Goal: Information Seeking & Learning: Check status

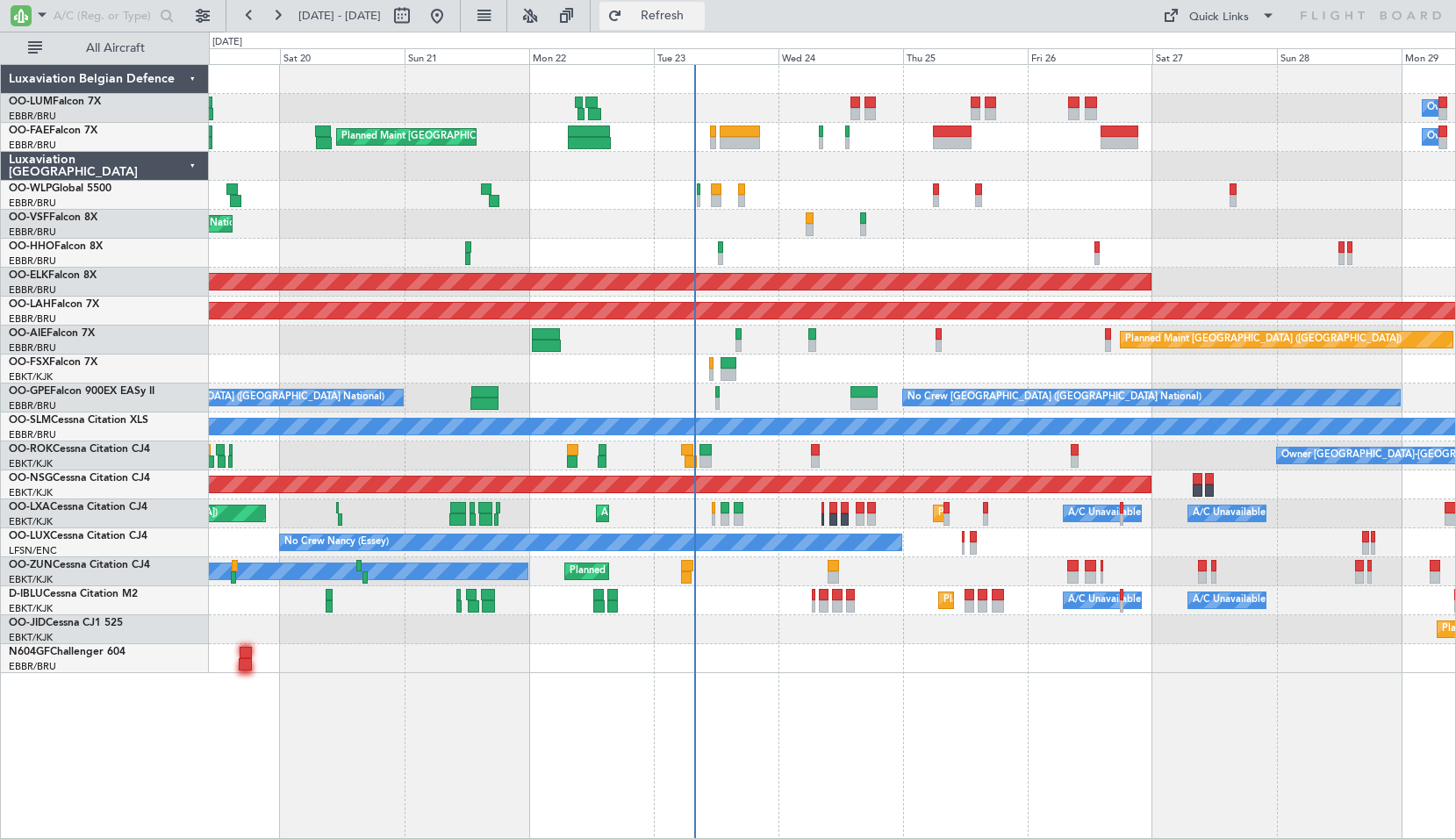
click at [699, 20] on span "Refresh" at bounding box center [662, 15] width 74 height 12
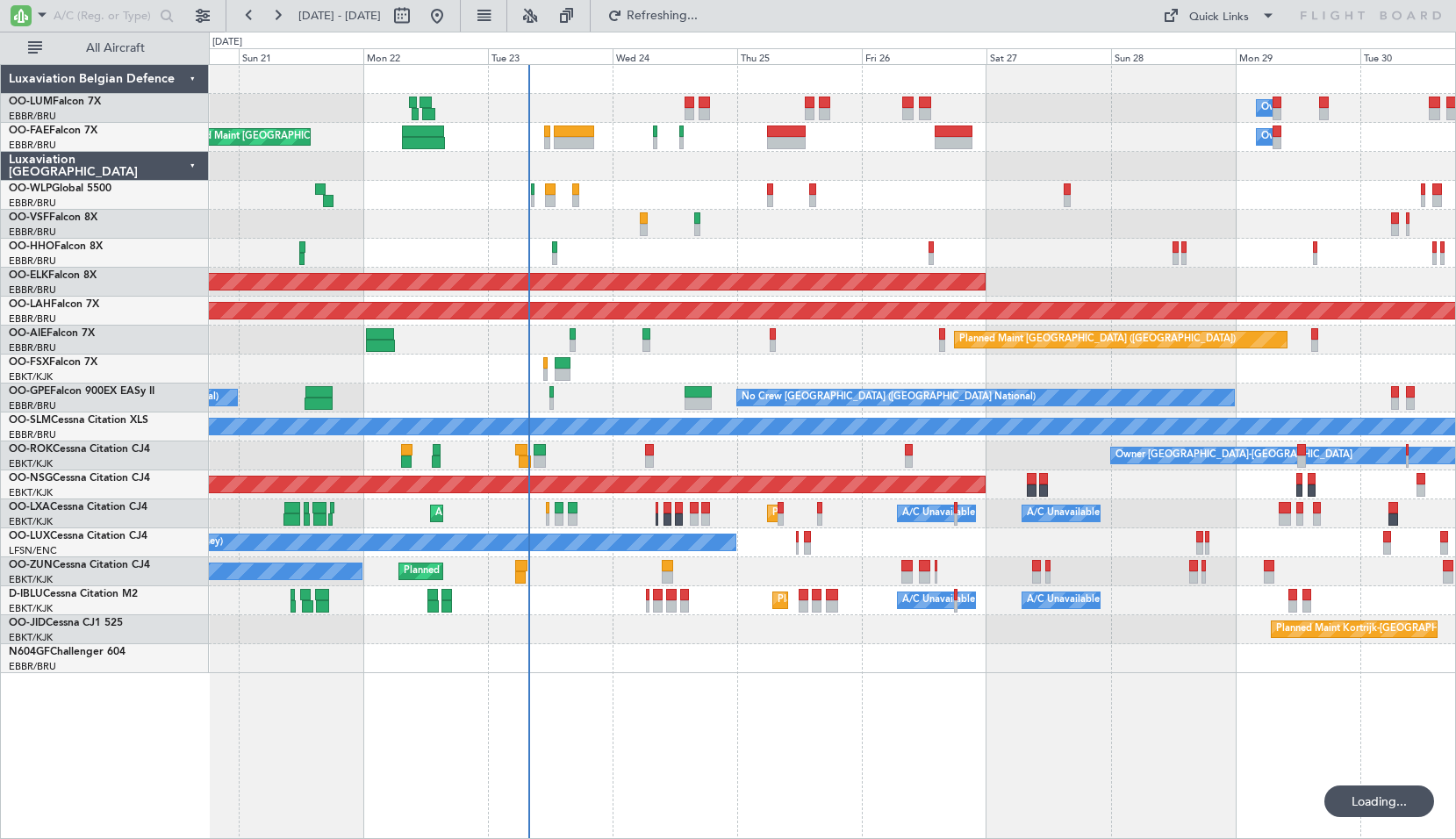
click at [838, 683] on div "Owner Melsbroek Air Base Planned Maint Brussels (Brussels National) Owner Melsb…" at bounding box center [832, 452] width 1247 height 776
click at [514, 563] on div "Owner Planned Maint Kortrijk-Wevelgem Unplanned Maint Kortrijk-Wevelgem" at bounding box center [831, 572] width 1247 height 29
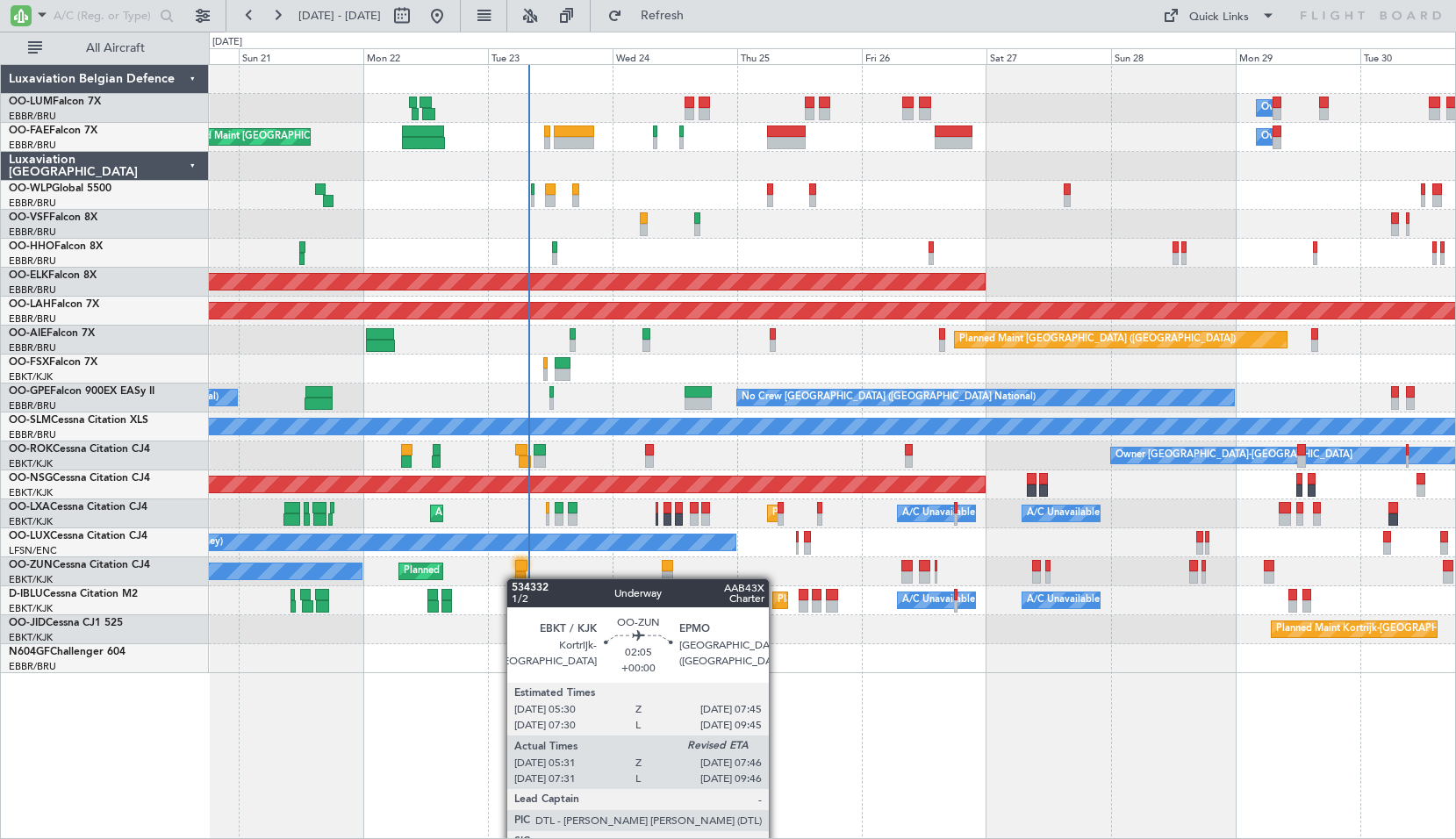
click at [515, 578] on div "Owner Planned Maint Kortrijk-Wevelgem Unplanned Maint Kortrijk-Wevelgem" at bounding box center [831, 572] width 1247 height 29
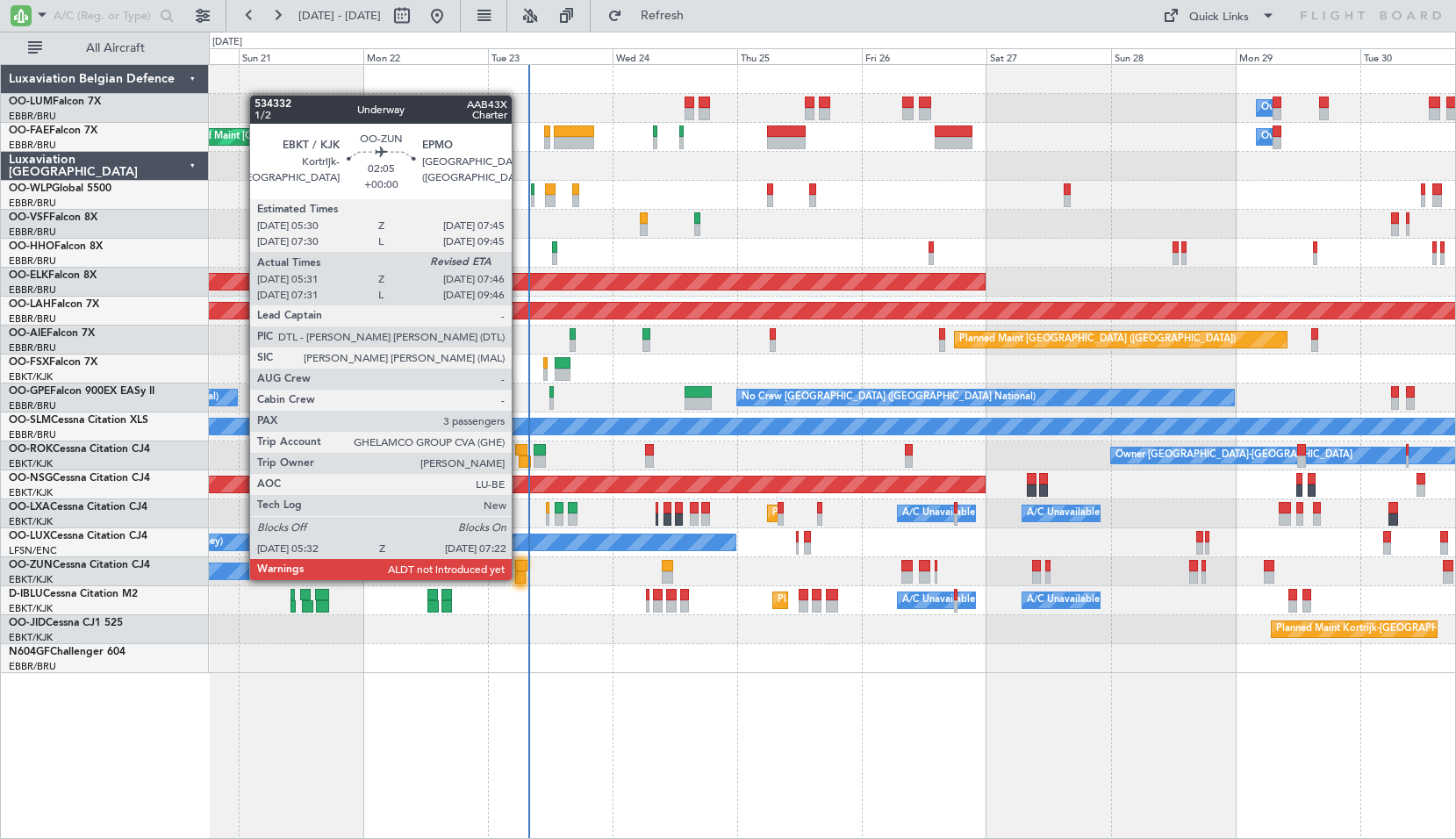
click at [519, 578] on div at bounding box center [519, 577] width 9 height 12
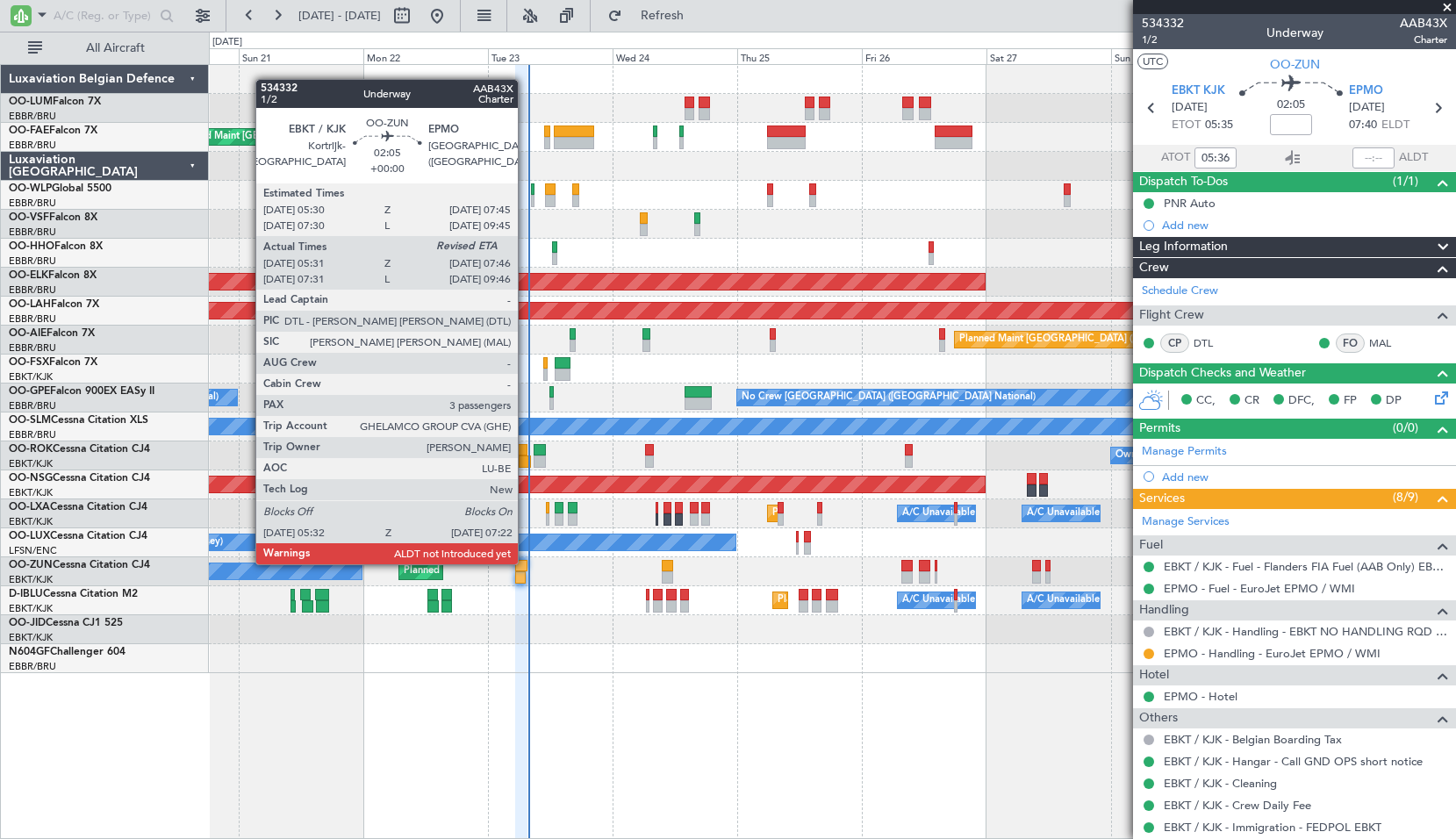
click at [526, 562] on div at bounding box center [520, 566] width 12 height 12
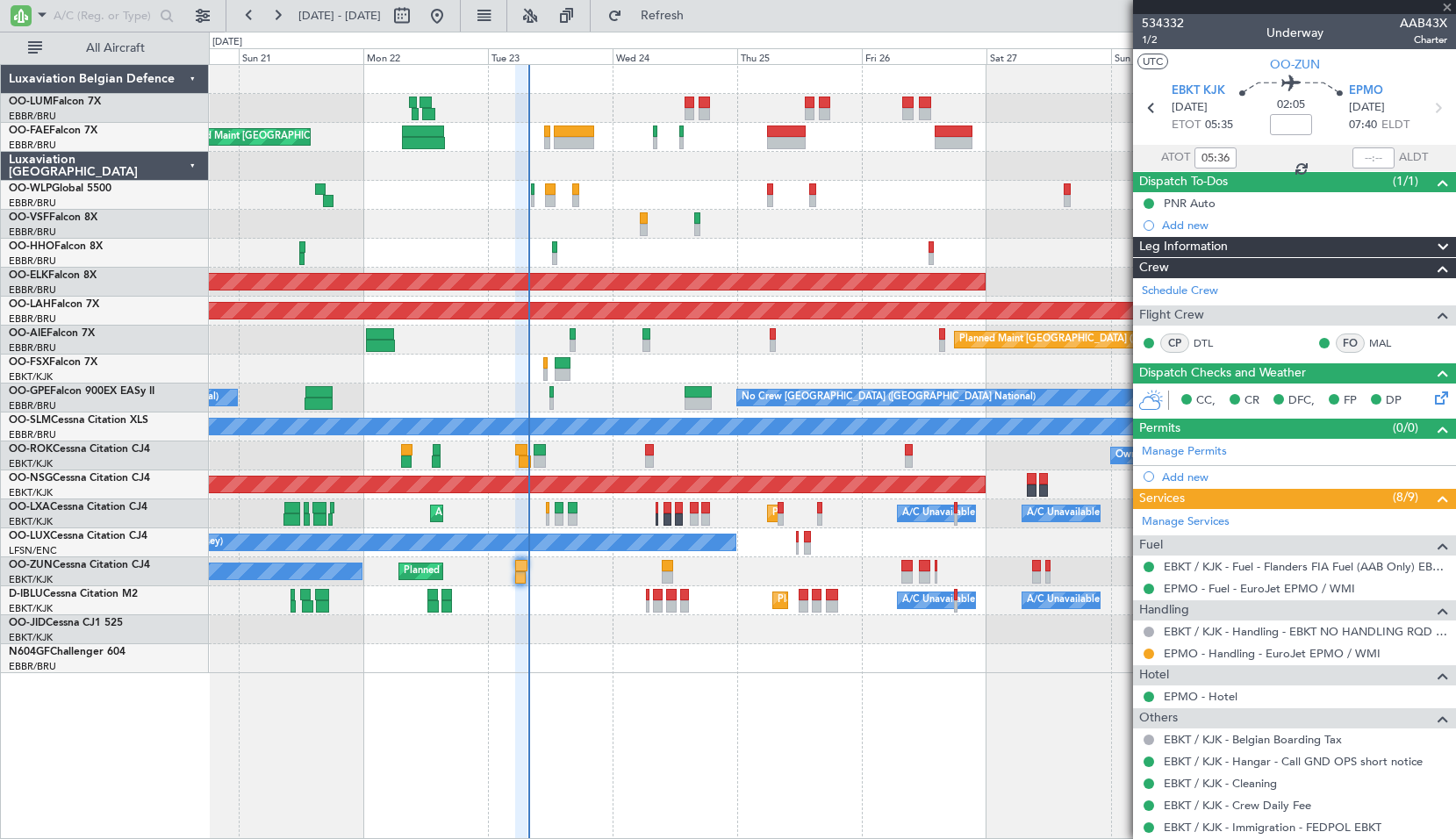
click at [566, 609] on div "Planned Maint Nice (Côte d'Azur Airport) A/C Unavailable Brussels (Brussels Nat…" at bounding box center [831, 601] width 1247 height 29
click at [1365, 161] on input "text" at bounding box center [1373, 157] width 42 height 21
type input "07:18"
click at [691, 22] on button "Refresh" at bounding box center [652, 16] width 105 height 28
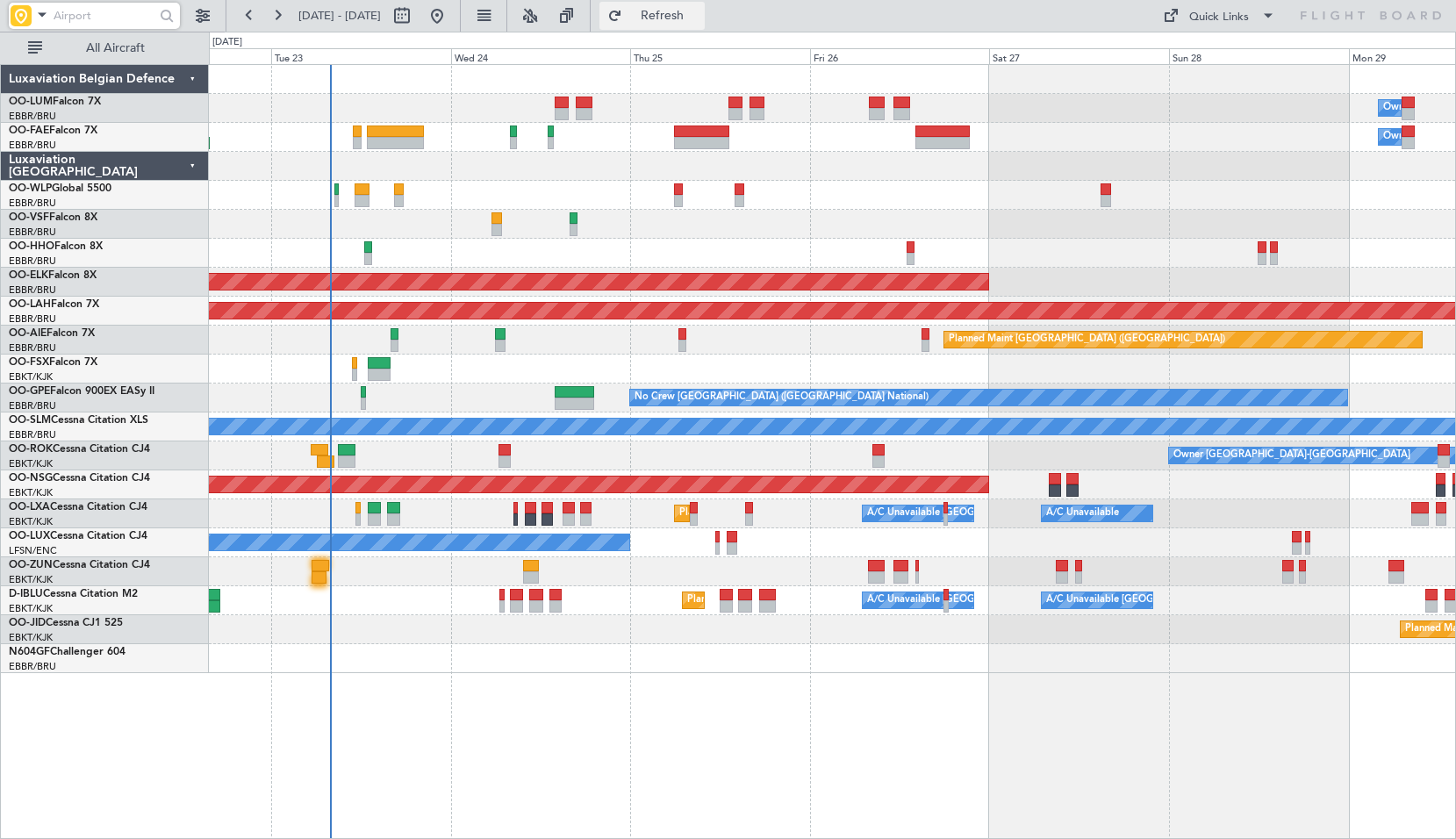
click at [692, 15] on span "Refresh" at bounding box center [662, 15] width 74 height 12
click at [631, 675] on div "Owner Melsbroek Air Base Owner [GEOGRAPHIC_DATA] Planned Maint [GEOGRAPHIC_DATA…" at bounding box center [832, 452] width 1247 height 776
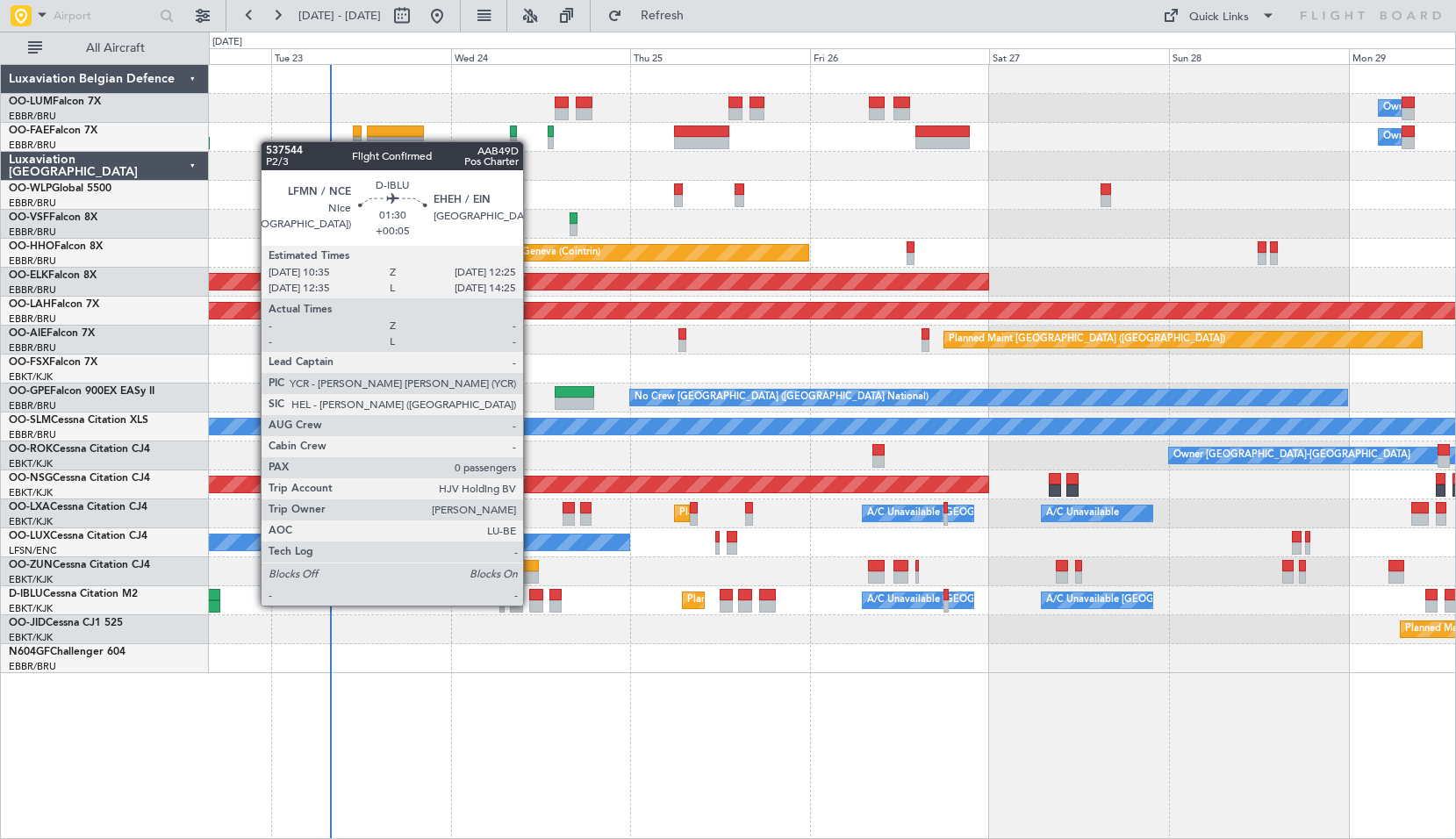
click at [531, 604] on div at bounding box center [536, 606] width 14 height 12
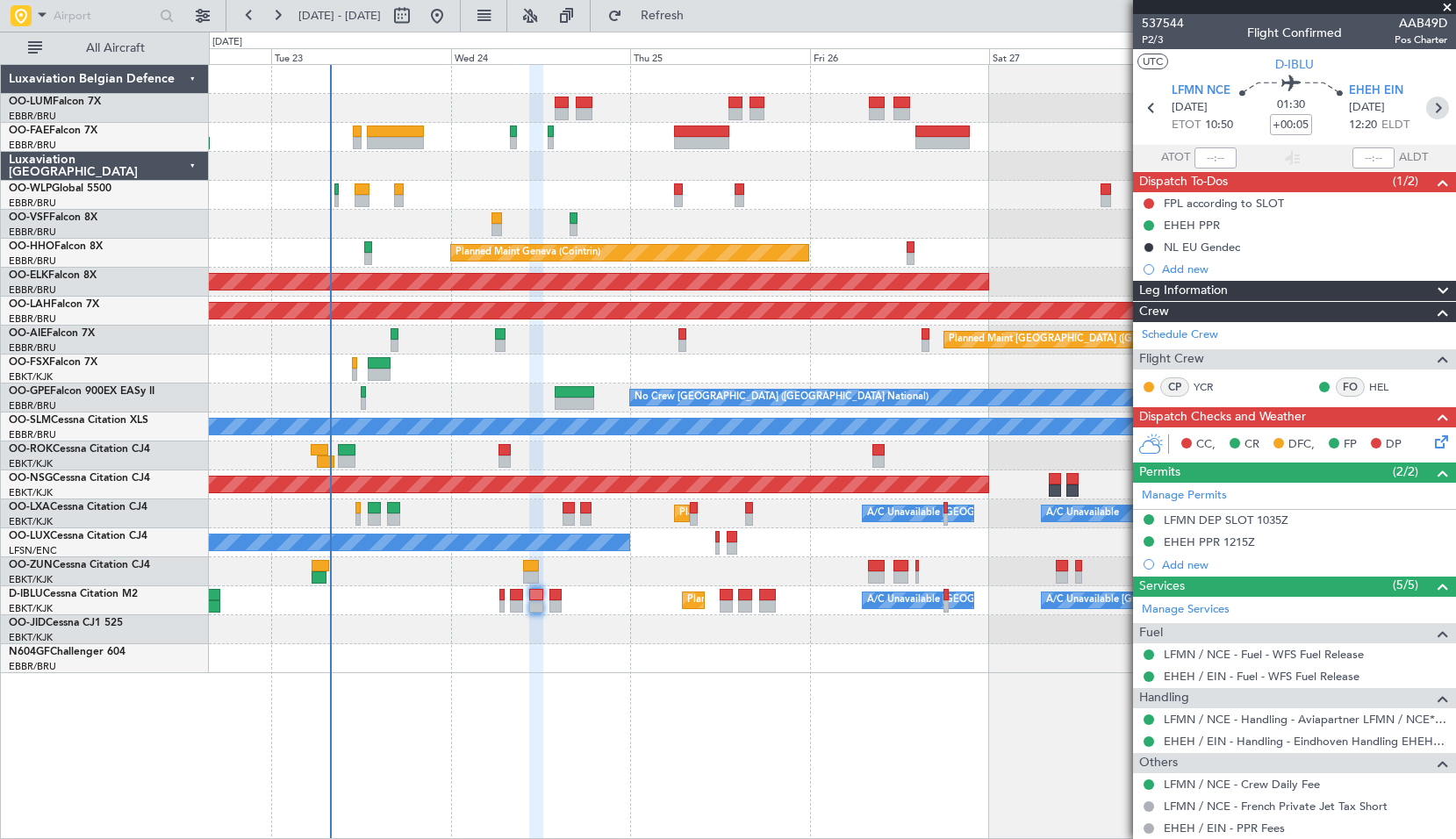
click at [1426, 109] on icon at bounding box center [1437, 108] width 23 height 23
type input "2"
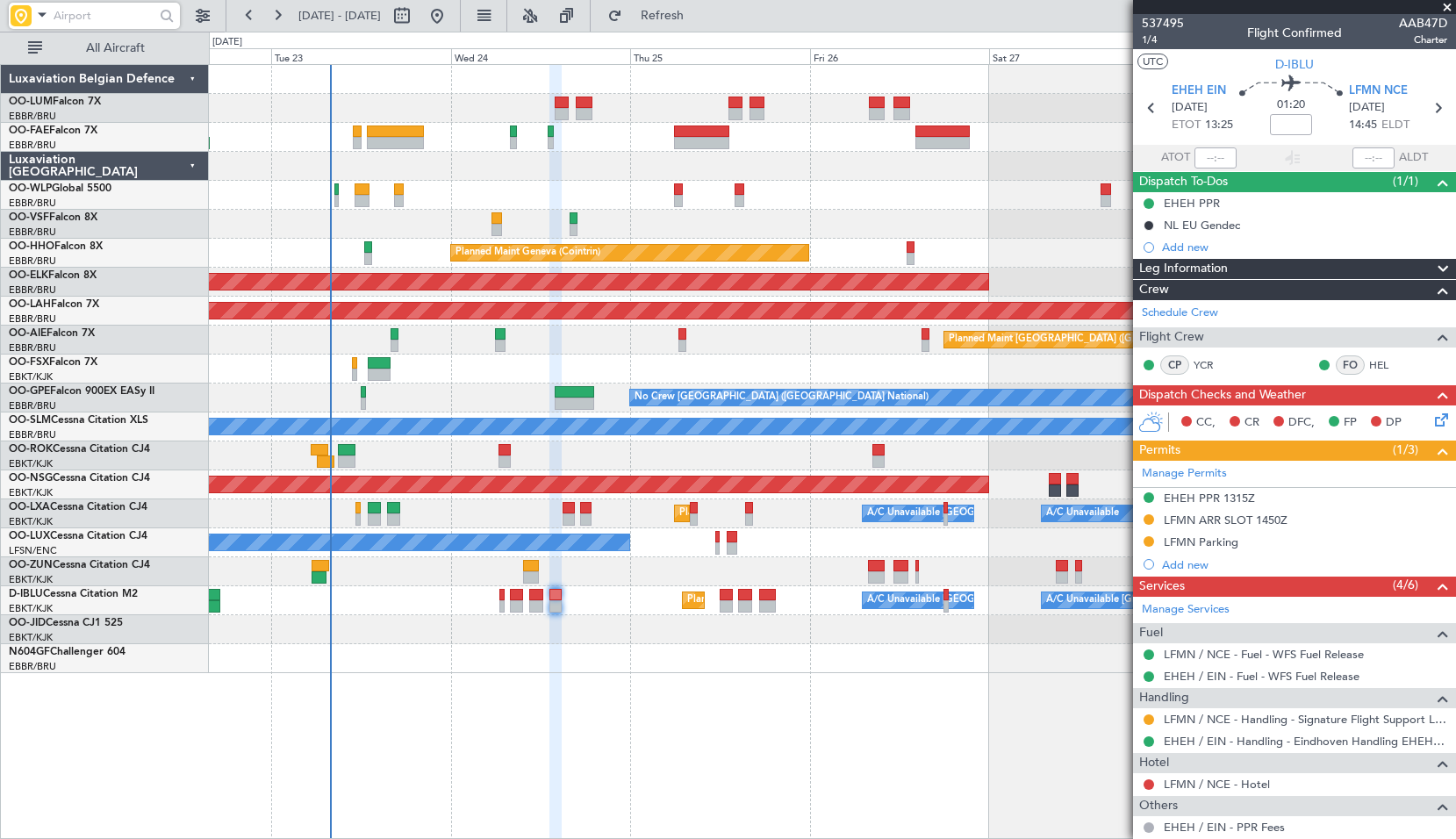
click at [106, 23] on input "text" at bounding box center [104, 16] width 101 height 26
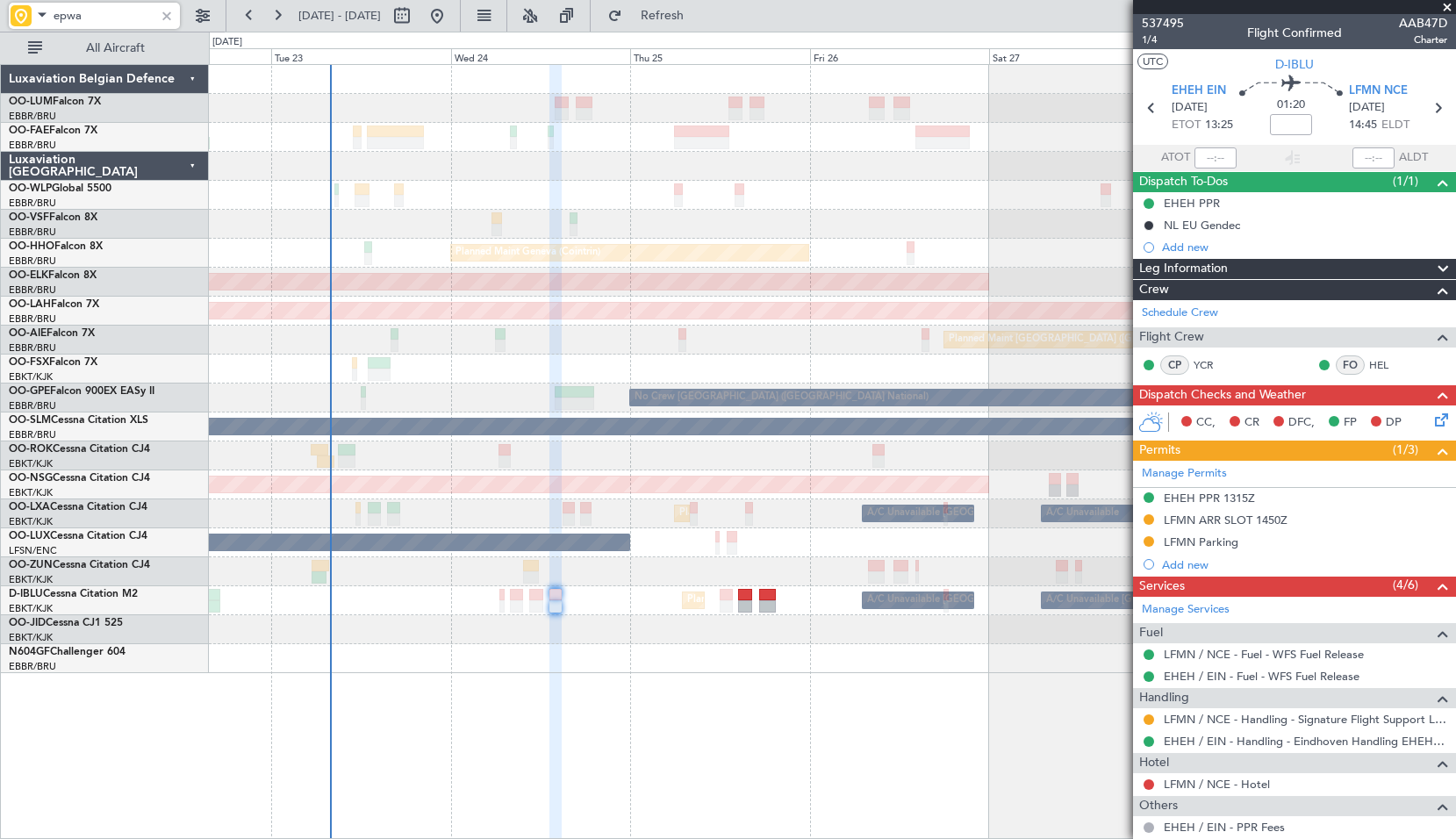
type input "epwa"
click at [173, 15] on div at bounding box center [167, 16] width 20 height 20
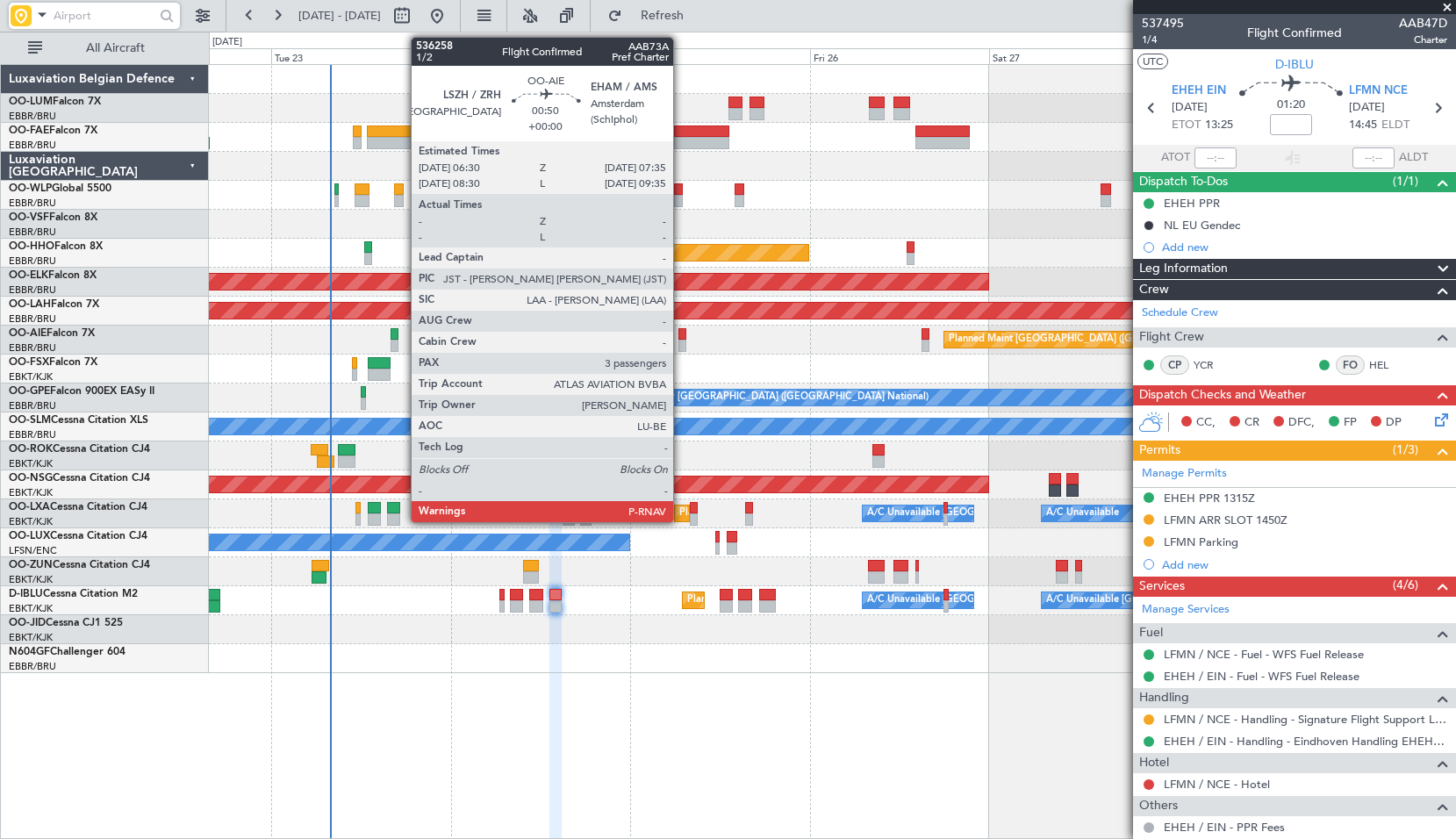
click at [681, 341] on div at bounding box center [682, 345] width 8 height 12
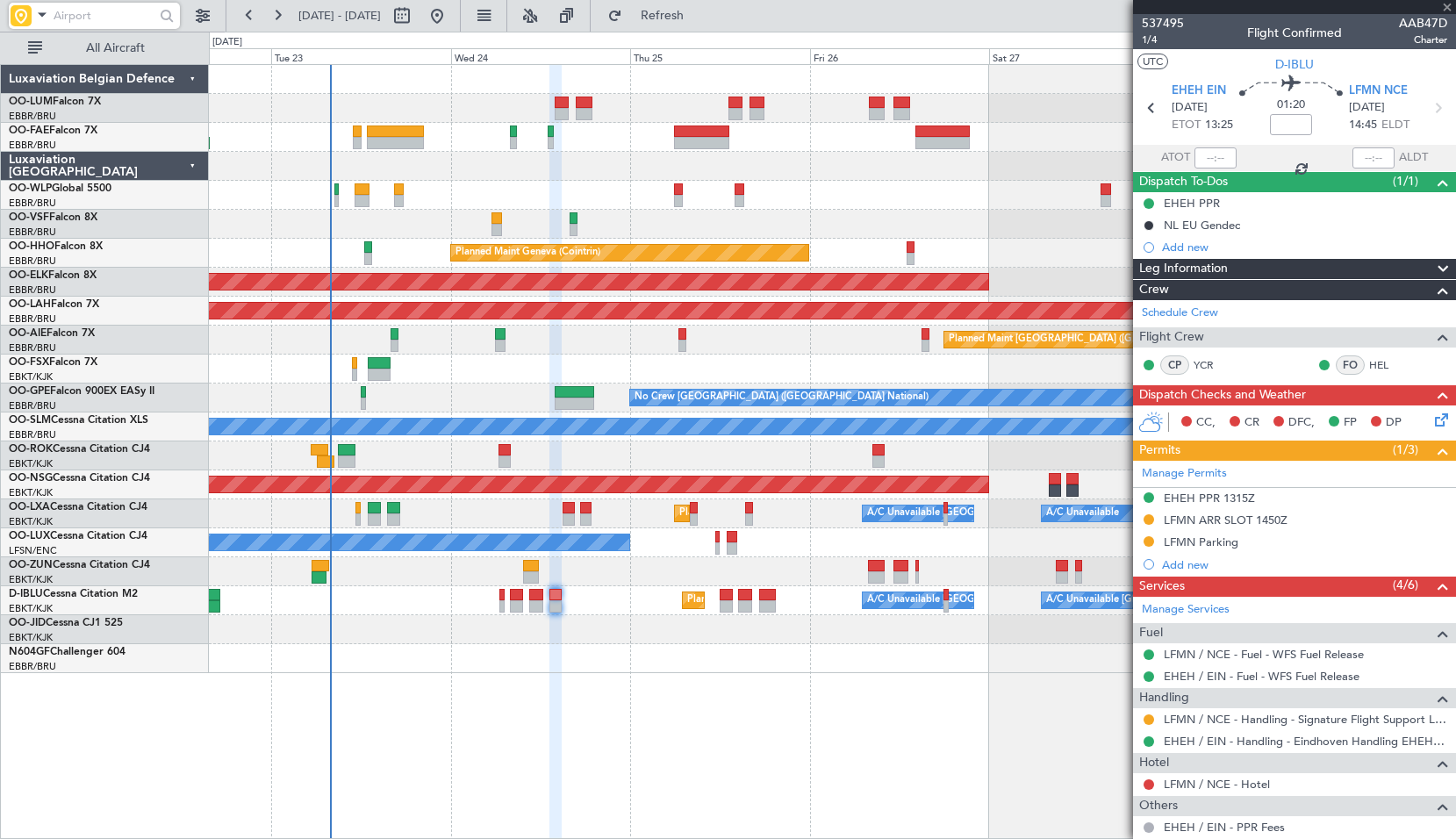
click at [728, 359] on div at bounding box center [831, 369] width 1247 height 29
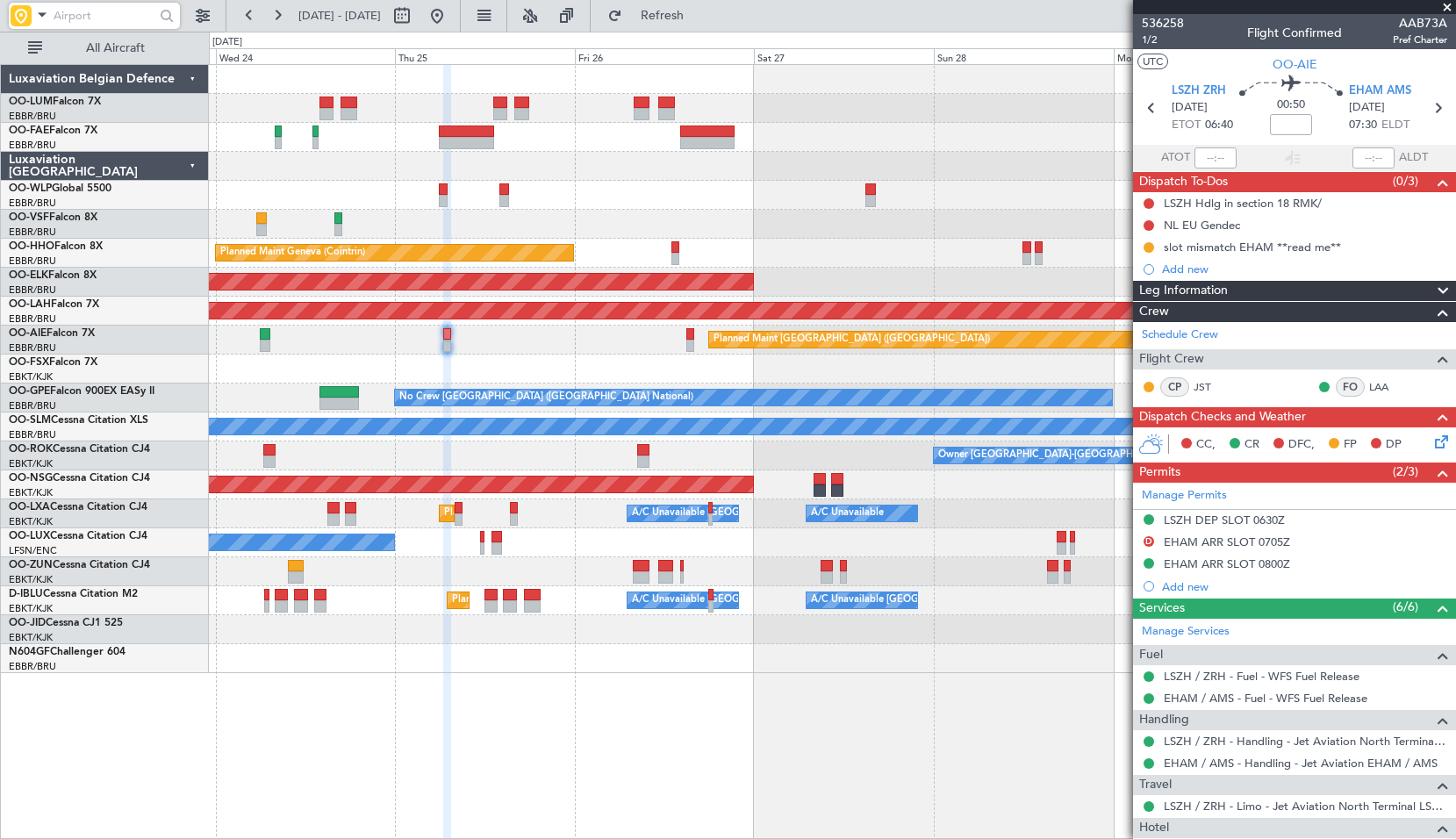
click at [714, 370] on div at bounding box center [831, 369] width 1247 height 29
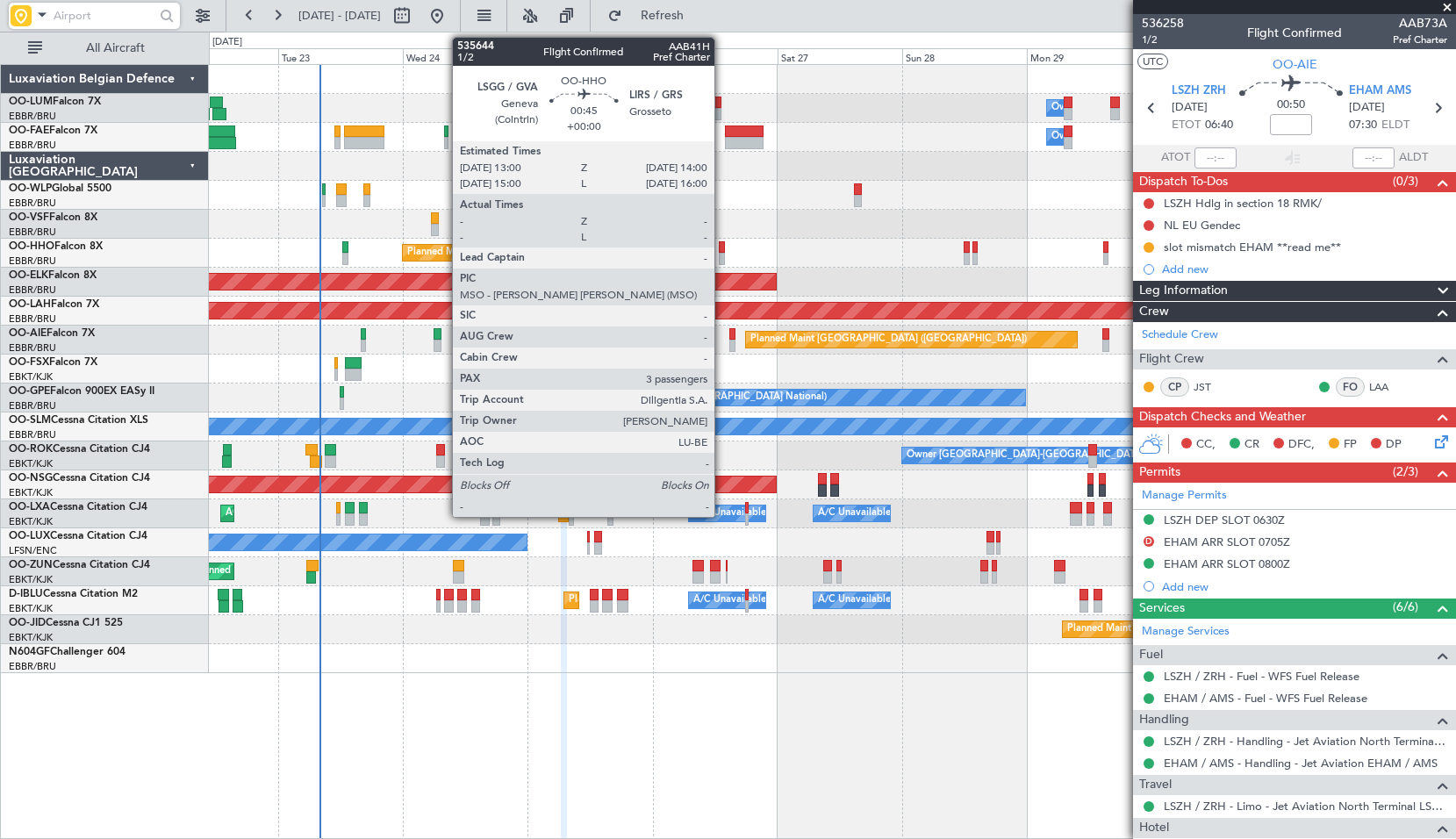
click at [722, 248] on div at bounding box center [721, 247] width 6 height 12
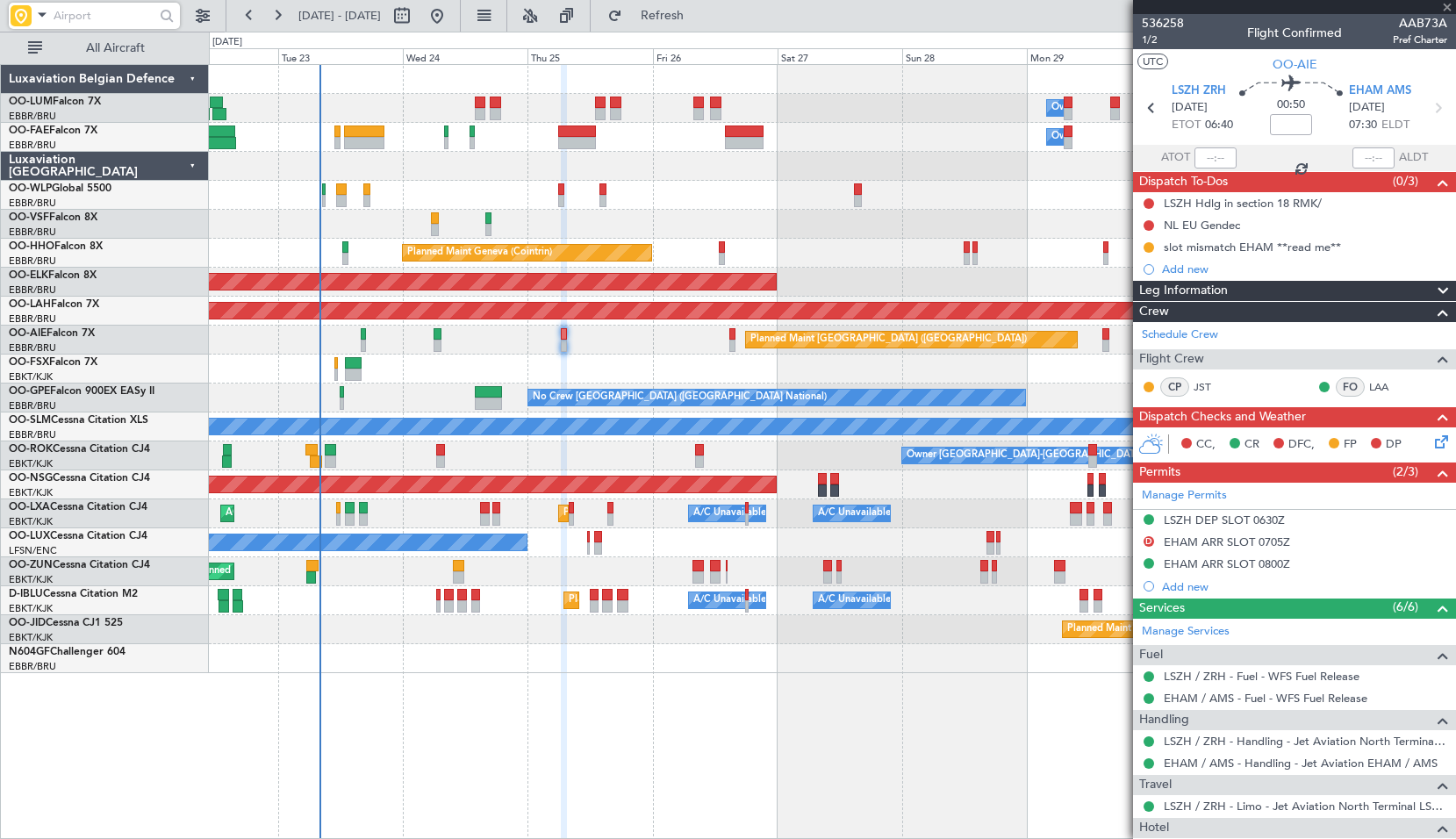
click at [812, 248] on div "Planned Maint Geneva (Cointrin)" at bounding box center [831, 252] width 1247 height 29
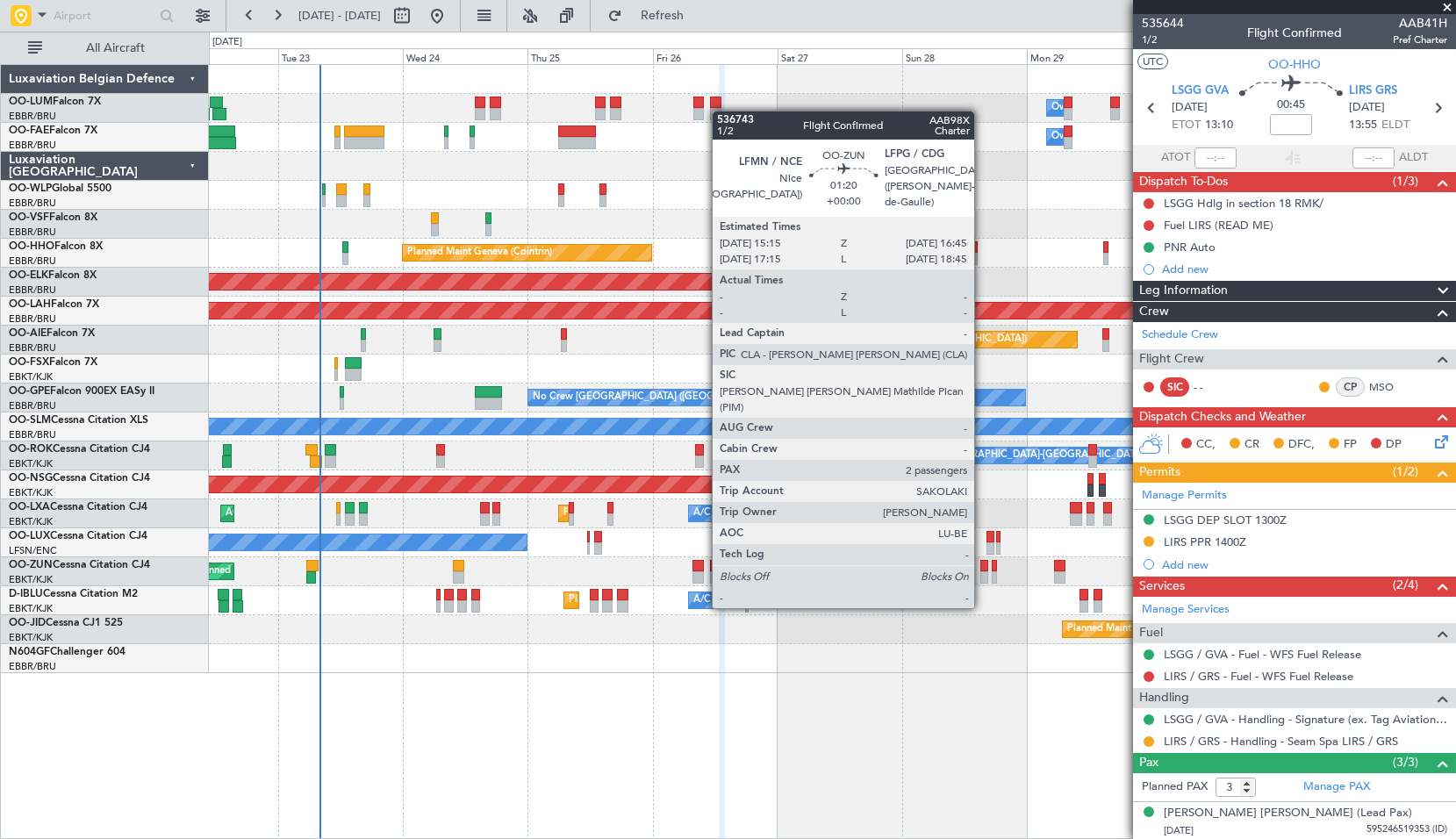
click at [982, 574] on div at bounding box center [984, 577] width 7 height 12
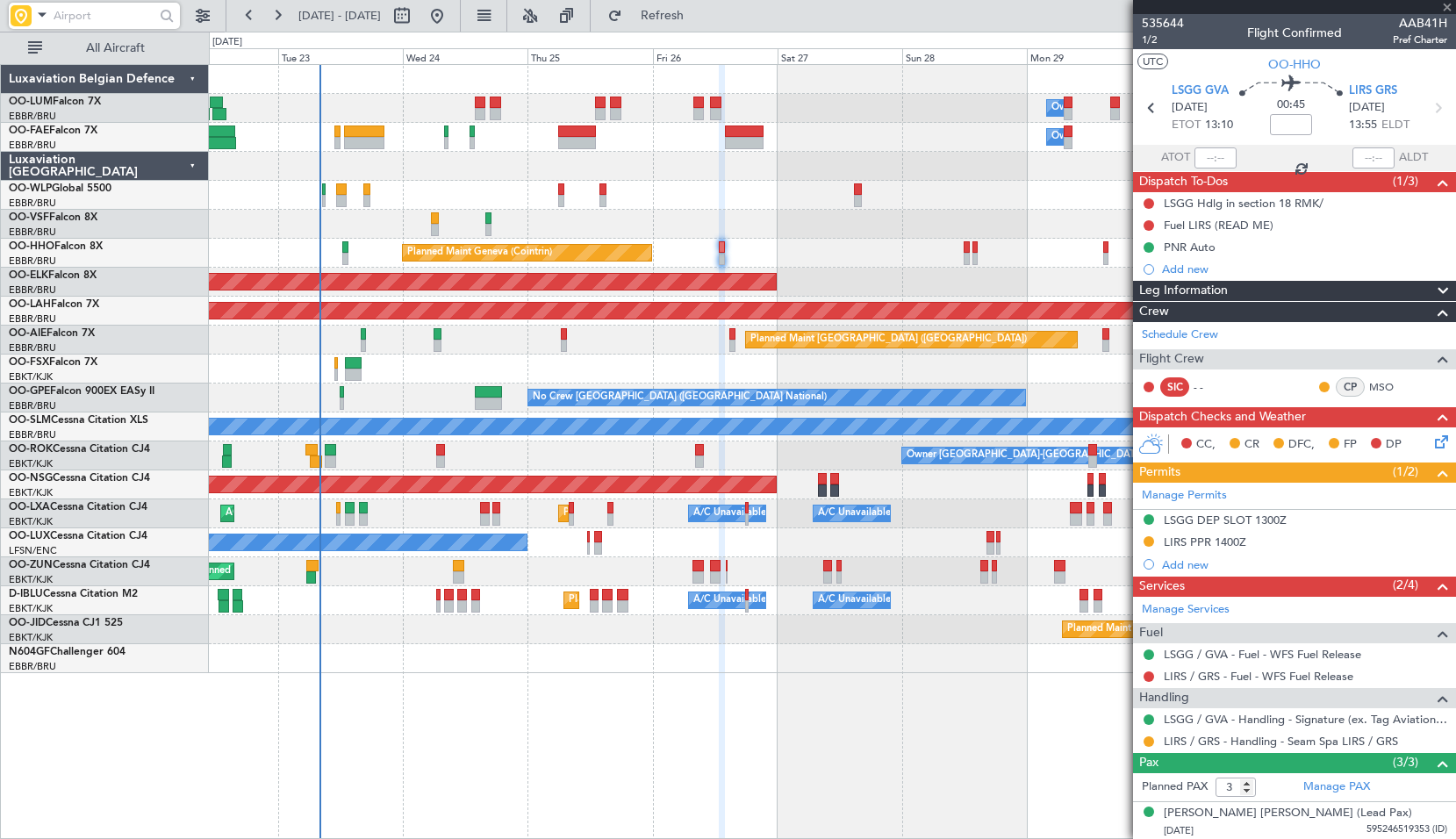
click at [991, 624] on div "Planned Maint Kortrijk-[GEOGRAPHIC_DATA]" at bounding box center [831, 629] width 1247 height 29
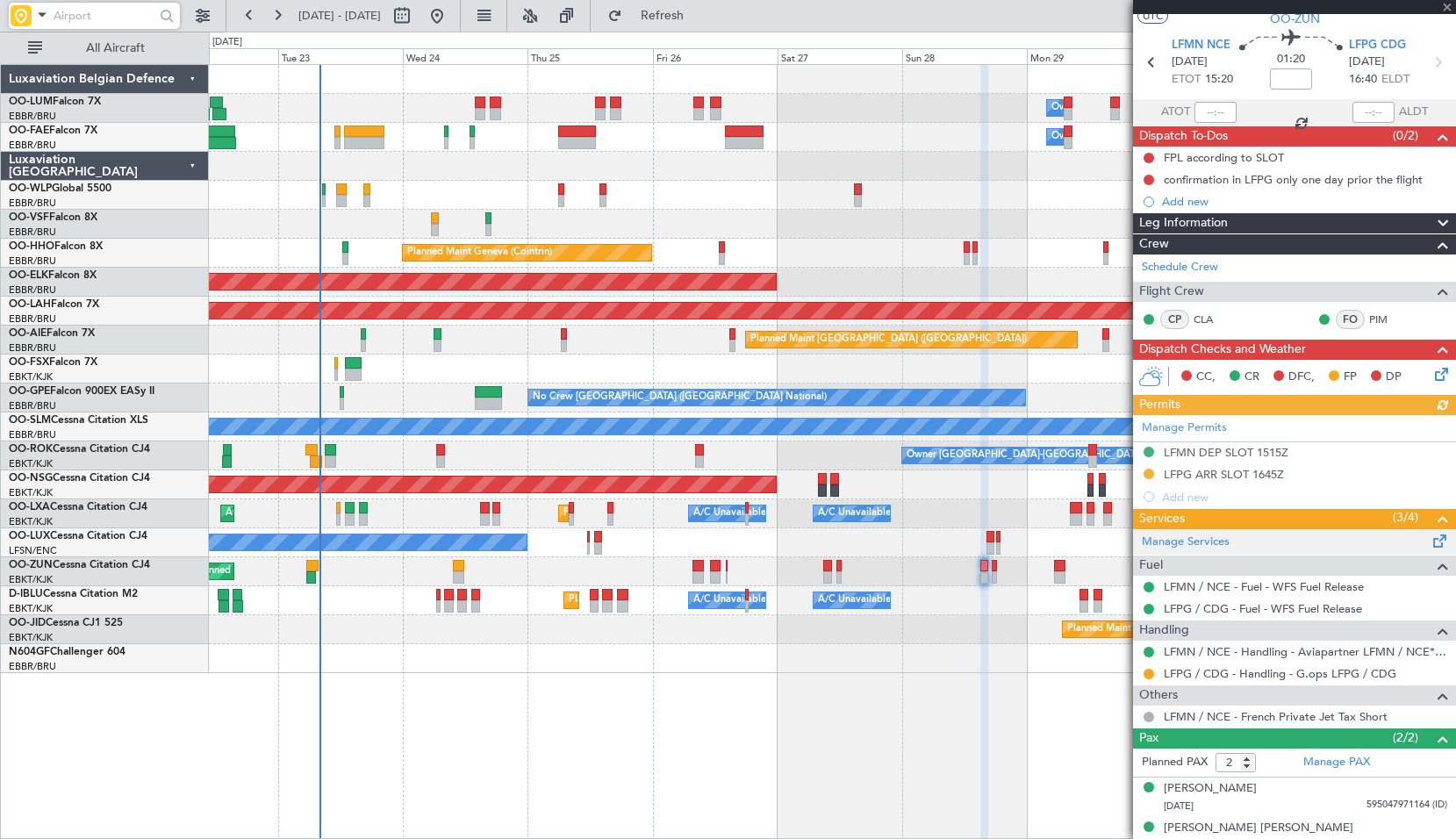
scroll to position [62, 0]
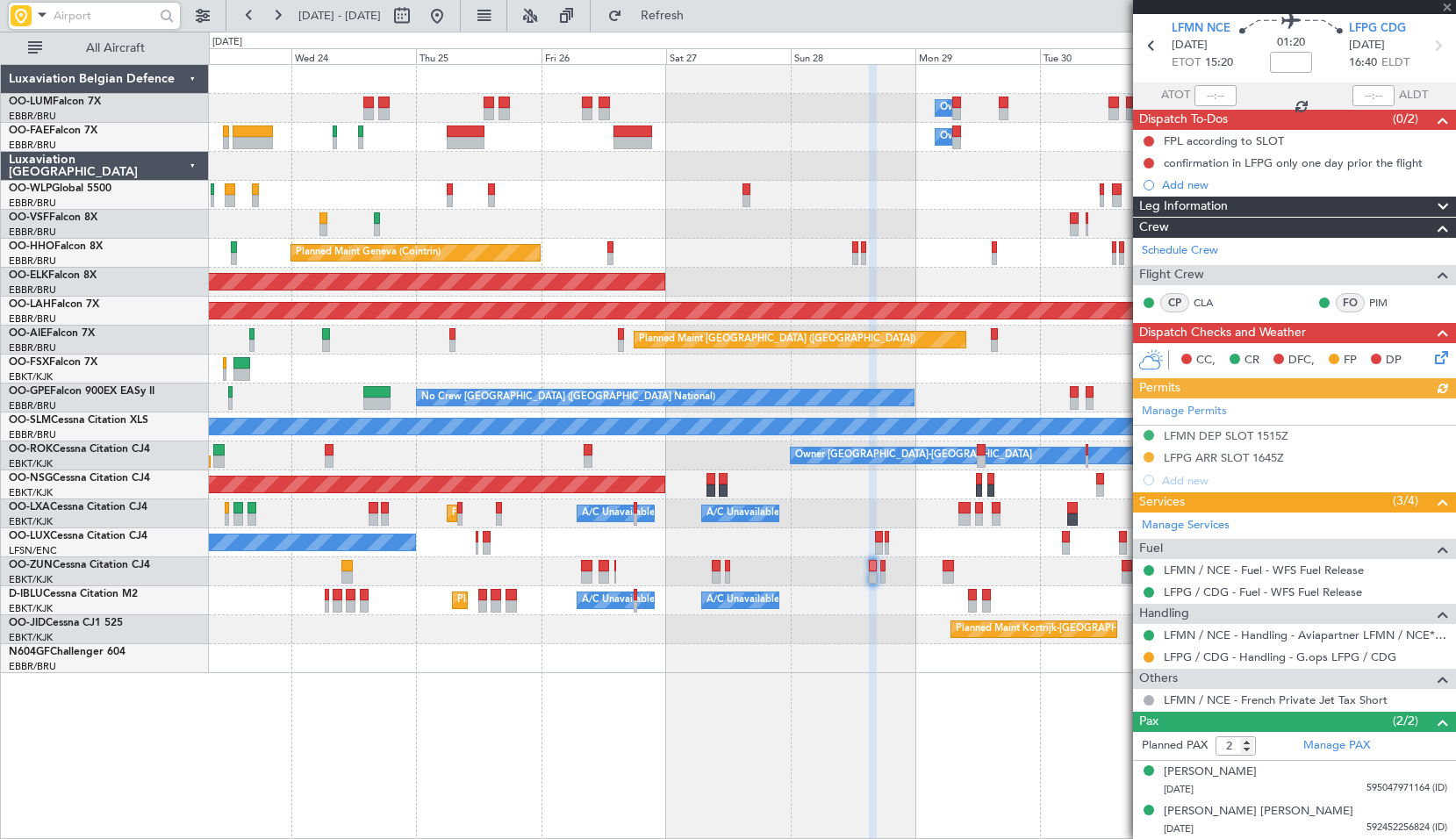
click at [889, 700] on div "Owner Melsbroek Air Base Owner [GEOGRAPHIC_DATA] Planned Maint [GEOGRAPHIC_DATA…" at bounding box center [832, 452] width 1247 height 776
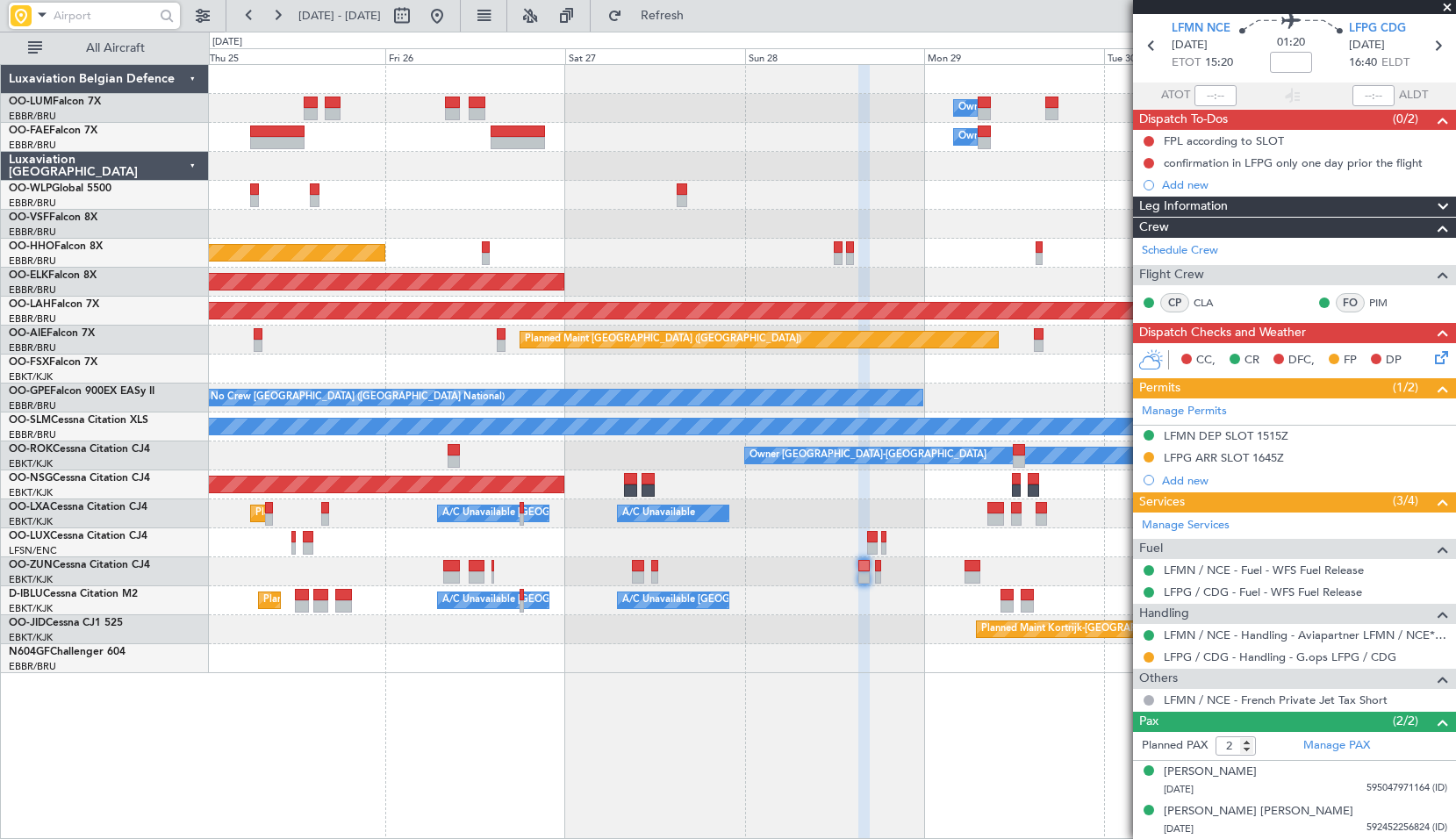
click at [893, 616] on div "Planned Maint Kortrijk-[GEOGRAPHIC_DATA]" at bounding box center [831, 629] width 1247 height 29
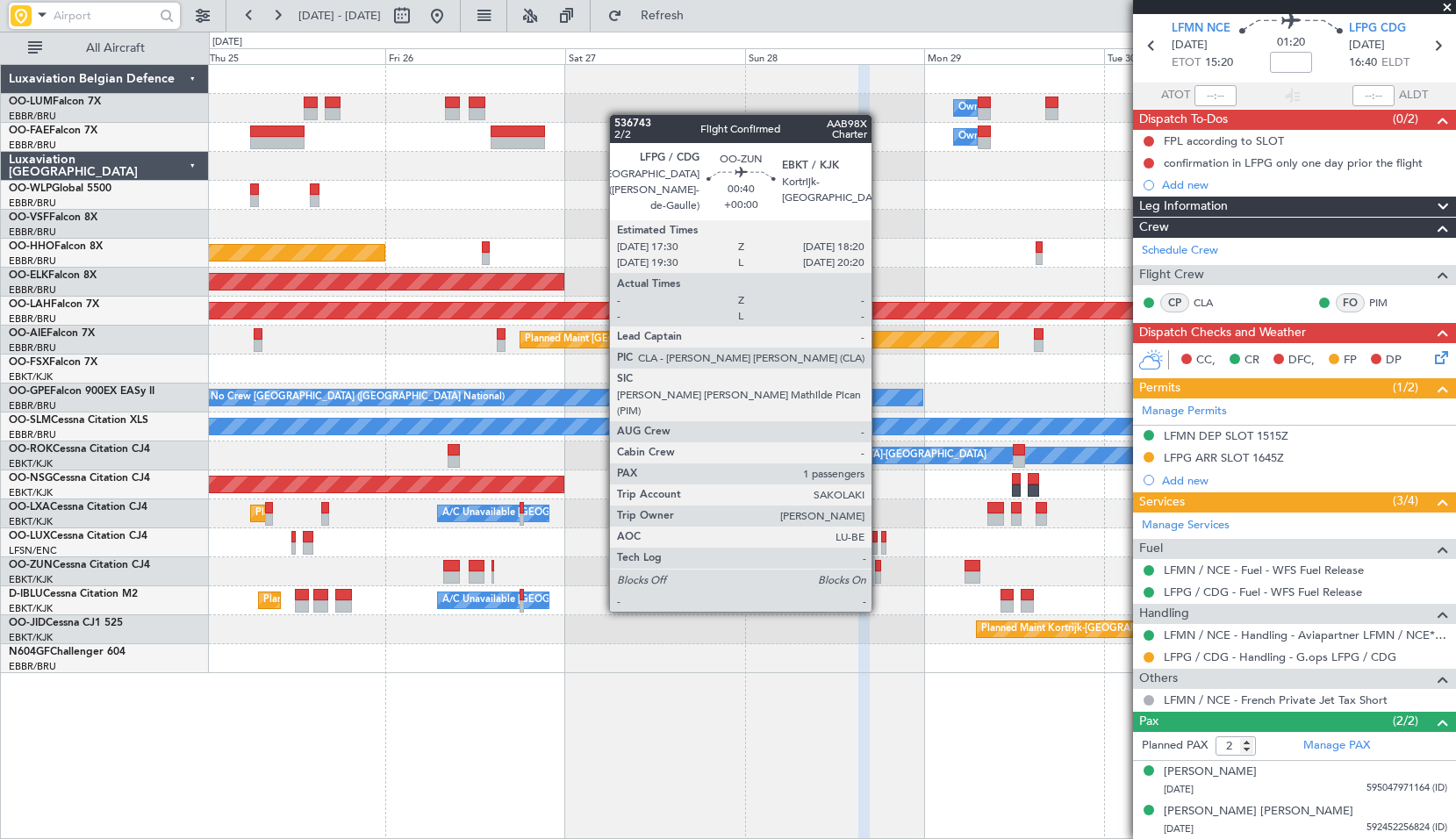
click at [879, 576] on div at bounding box center [879, 577] width 7 height 12
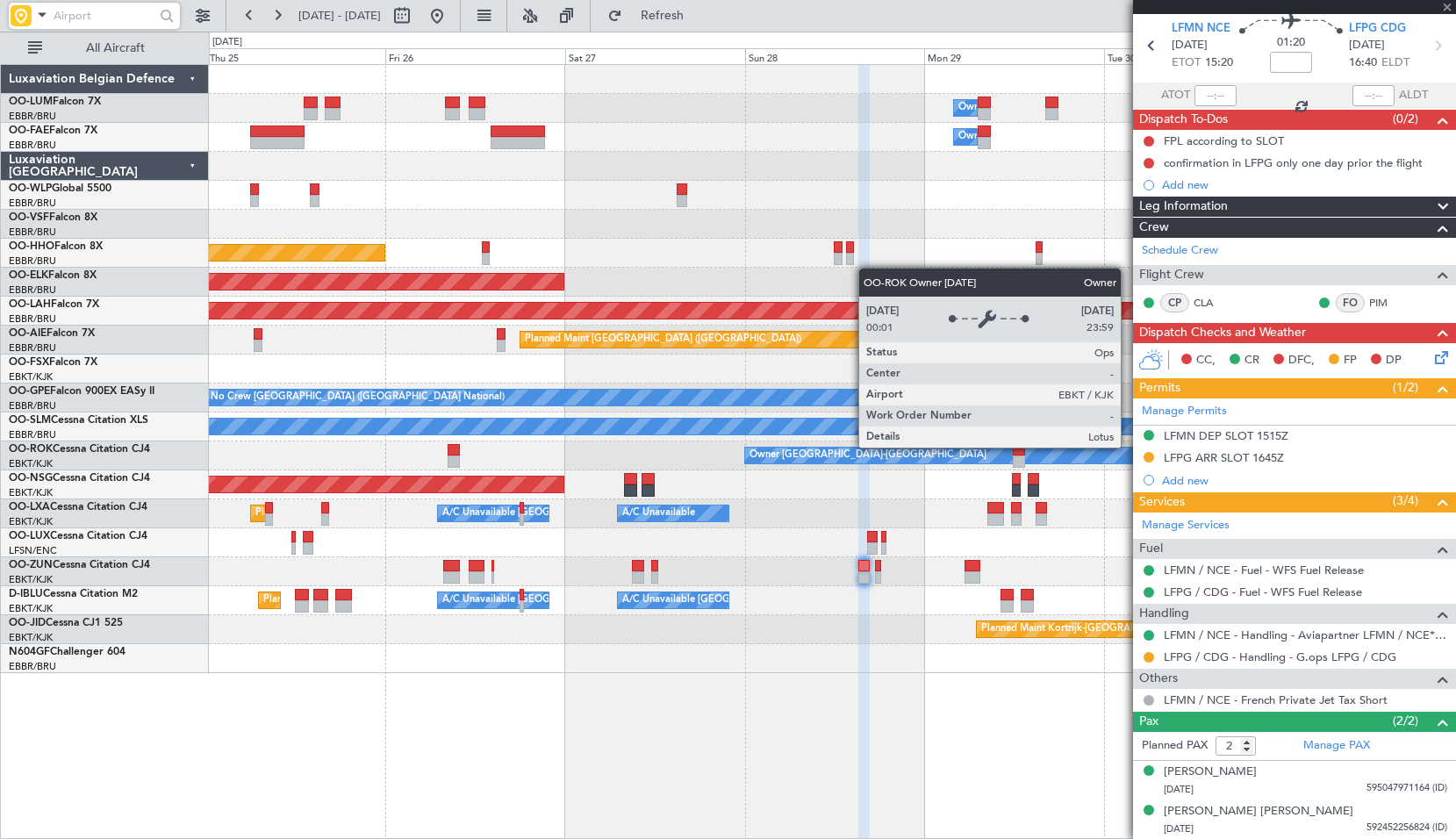
type input "1"
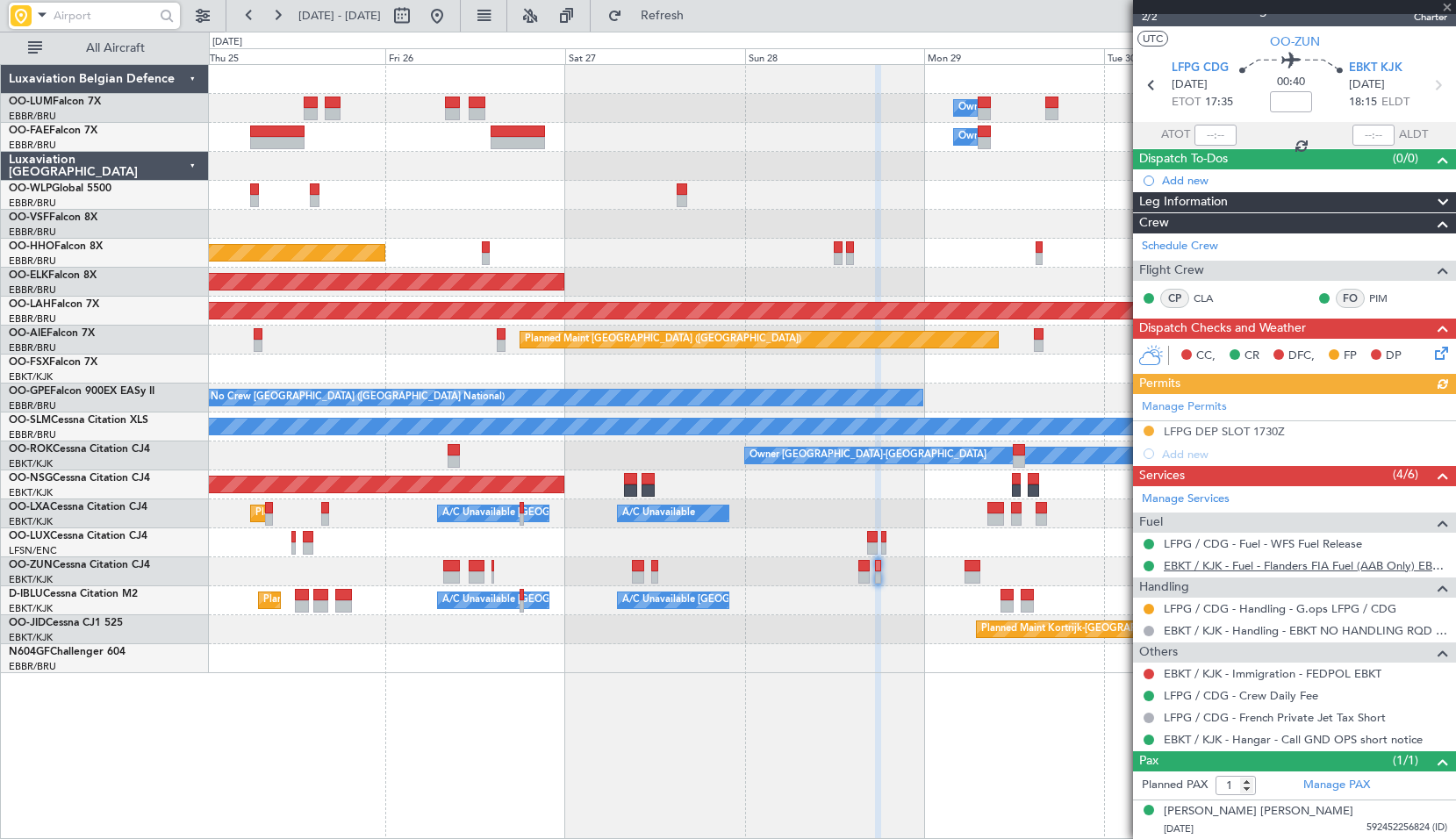
scroll to position [0, 0]
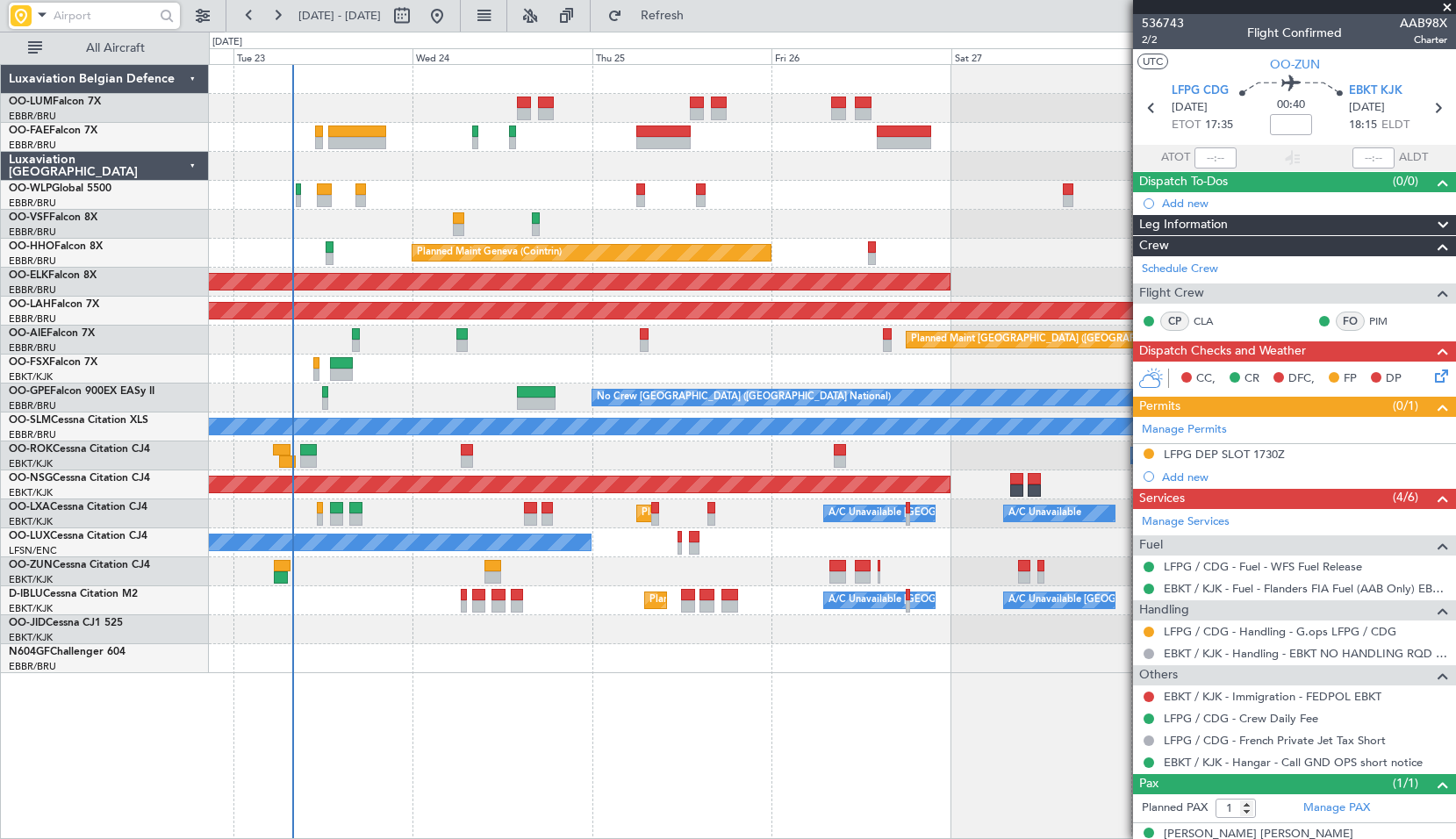
click at [636, 703] on div "Owner Melsbroek Air Base Owner [GEOGRAPHIC_DATA] Planned Maint [GEOGRAPHIC_DATA…" at bounding box center [832, 452] width 1247 height 776
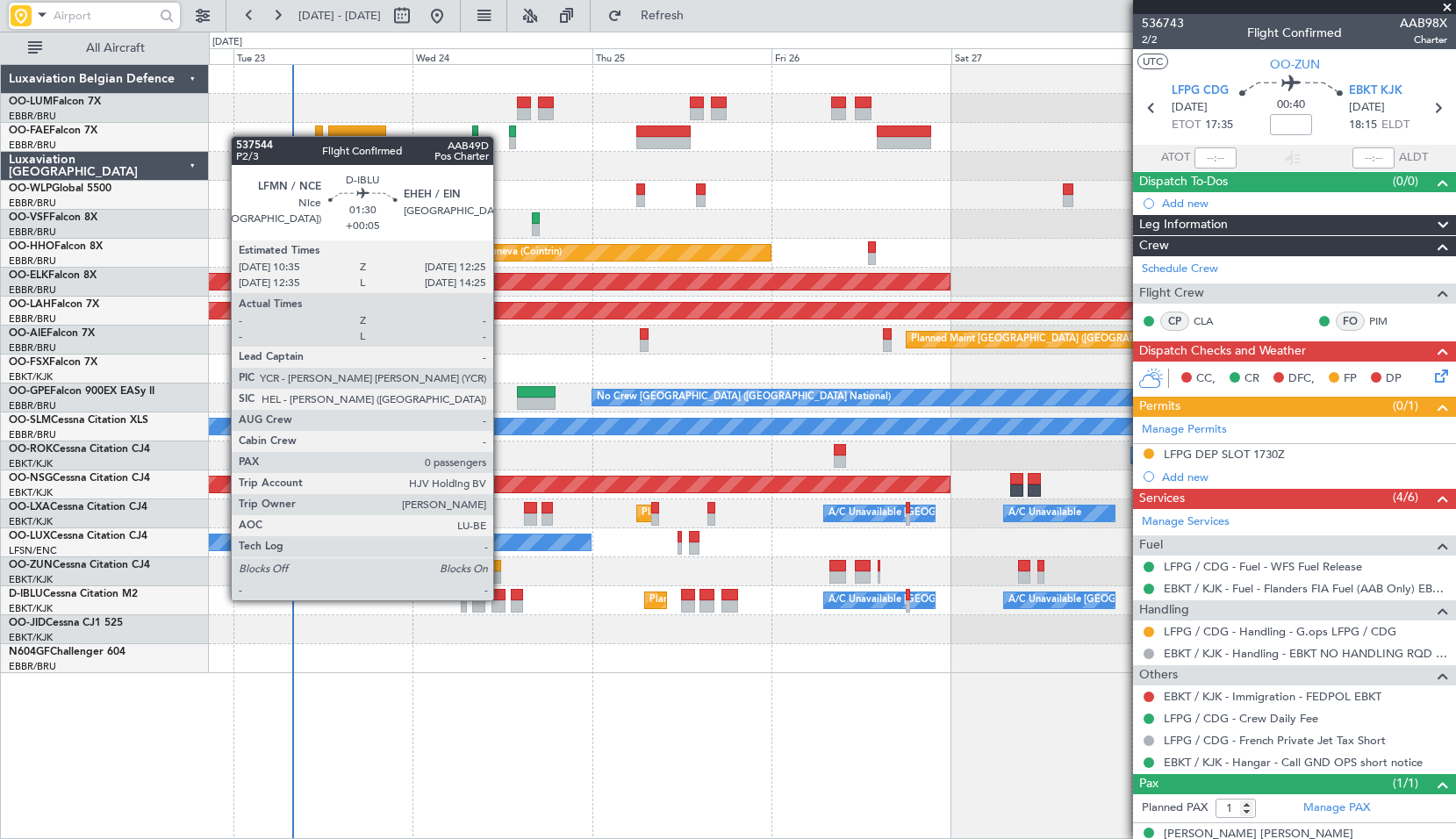
click at [500, 598] on div at bounding box center [498, 595] width 14 height 12
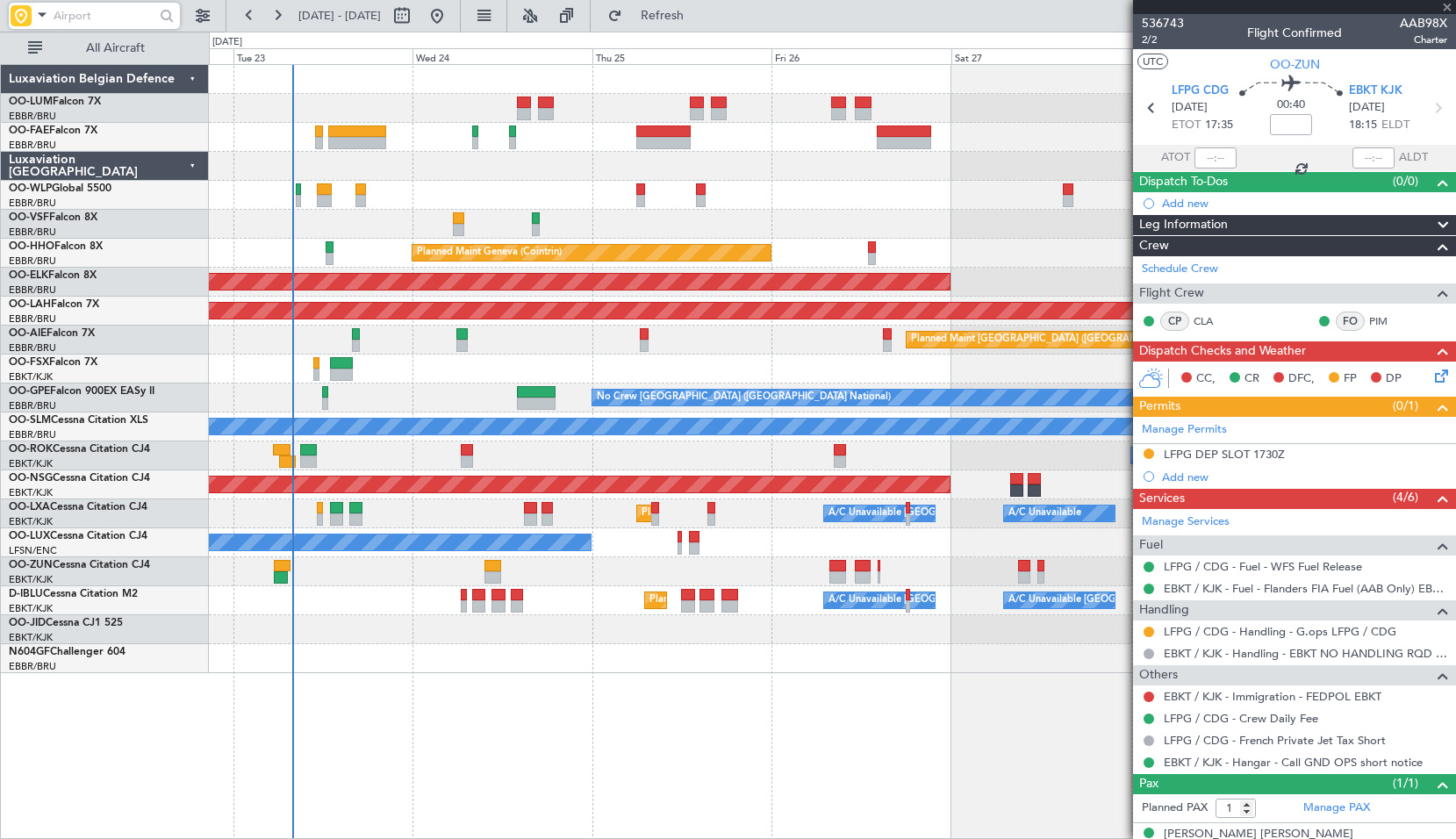
type input "+00:05"
type input "0"
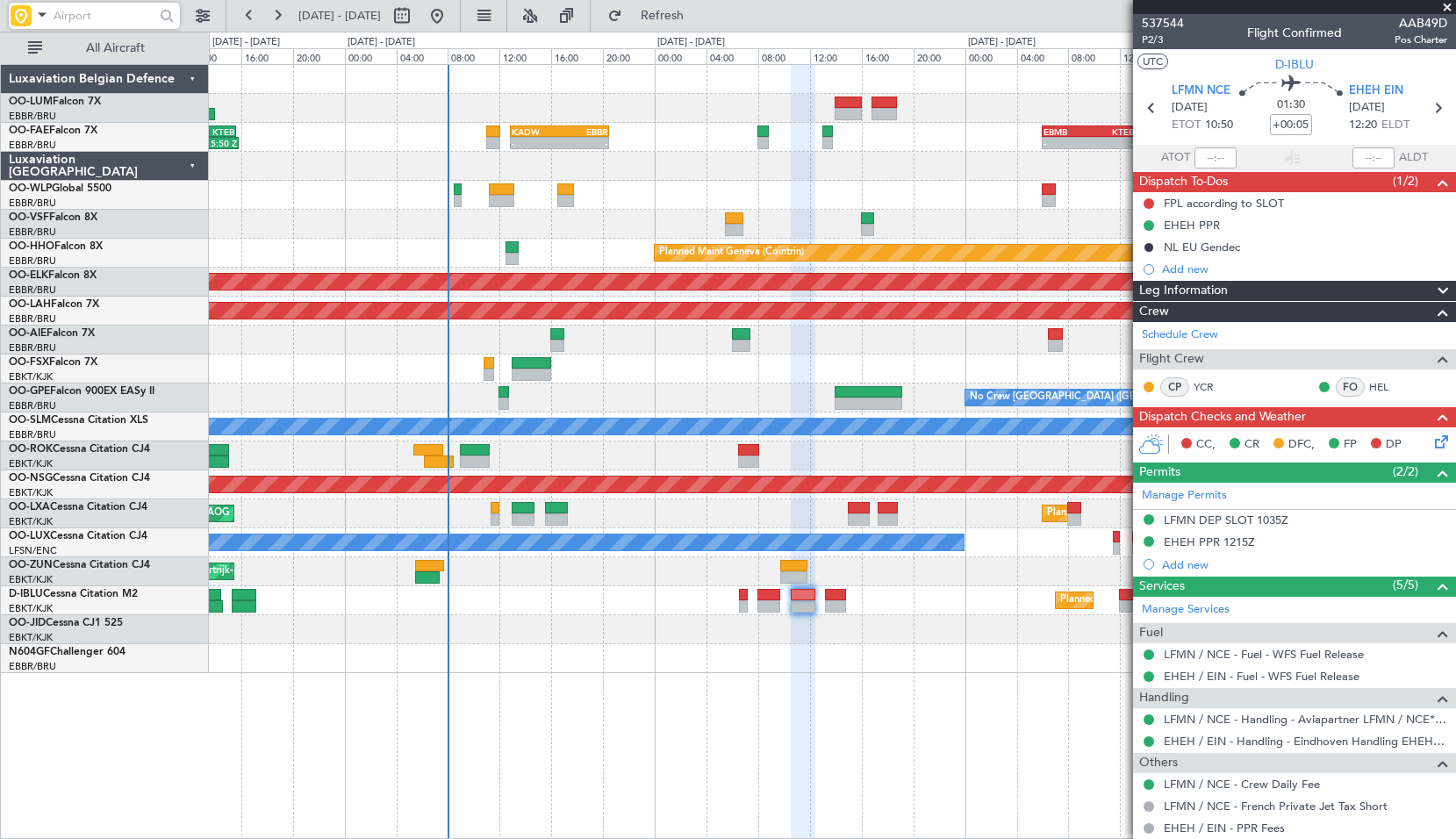
click at [1448, 7] on span at bounding box center [1447, 7] width 18 height 16
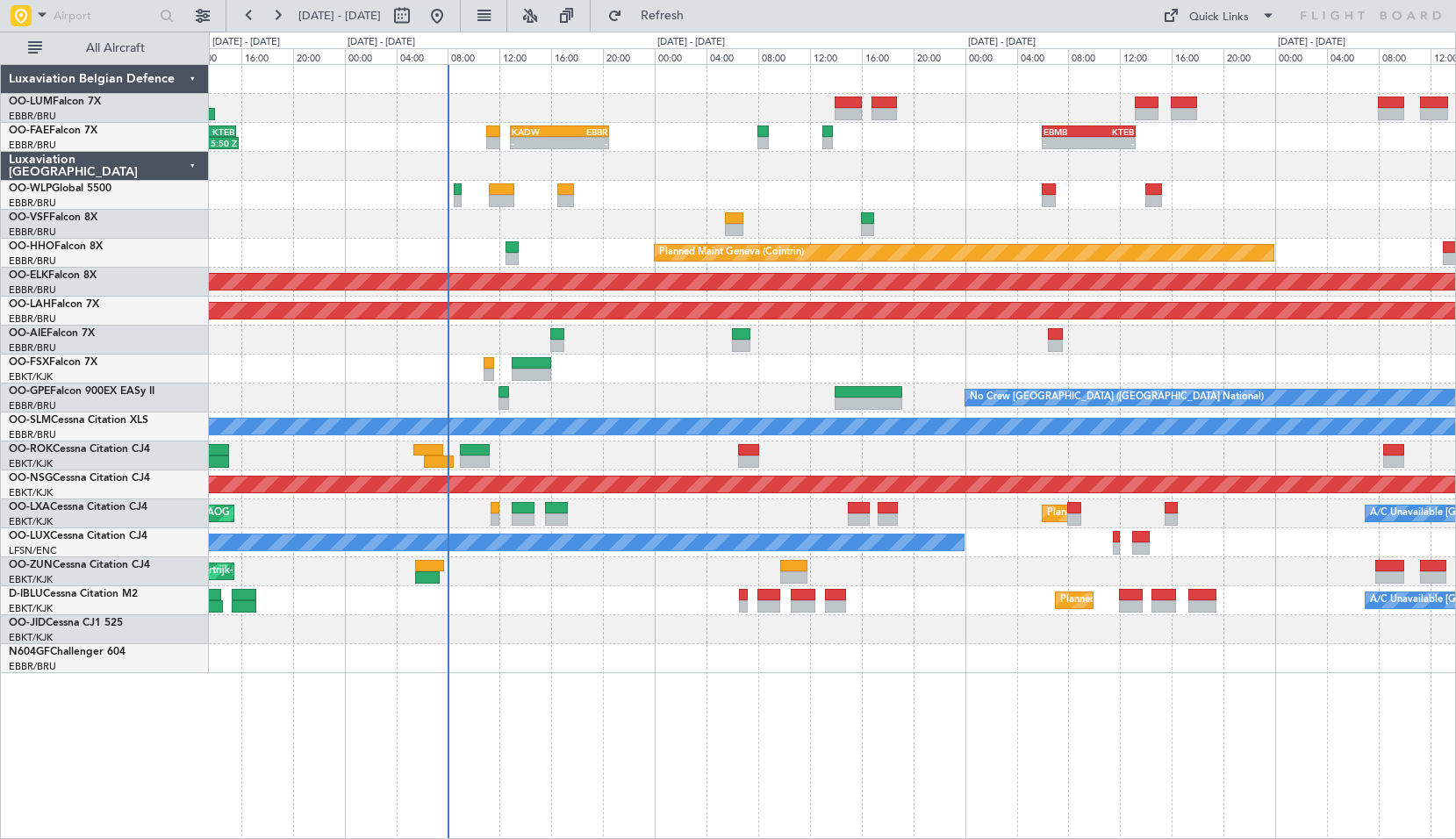
click at [630, 621] on div at bounding box center [831, 629] width 1247 height 29
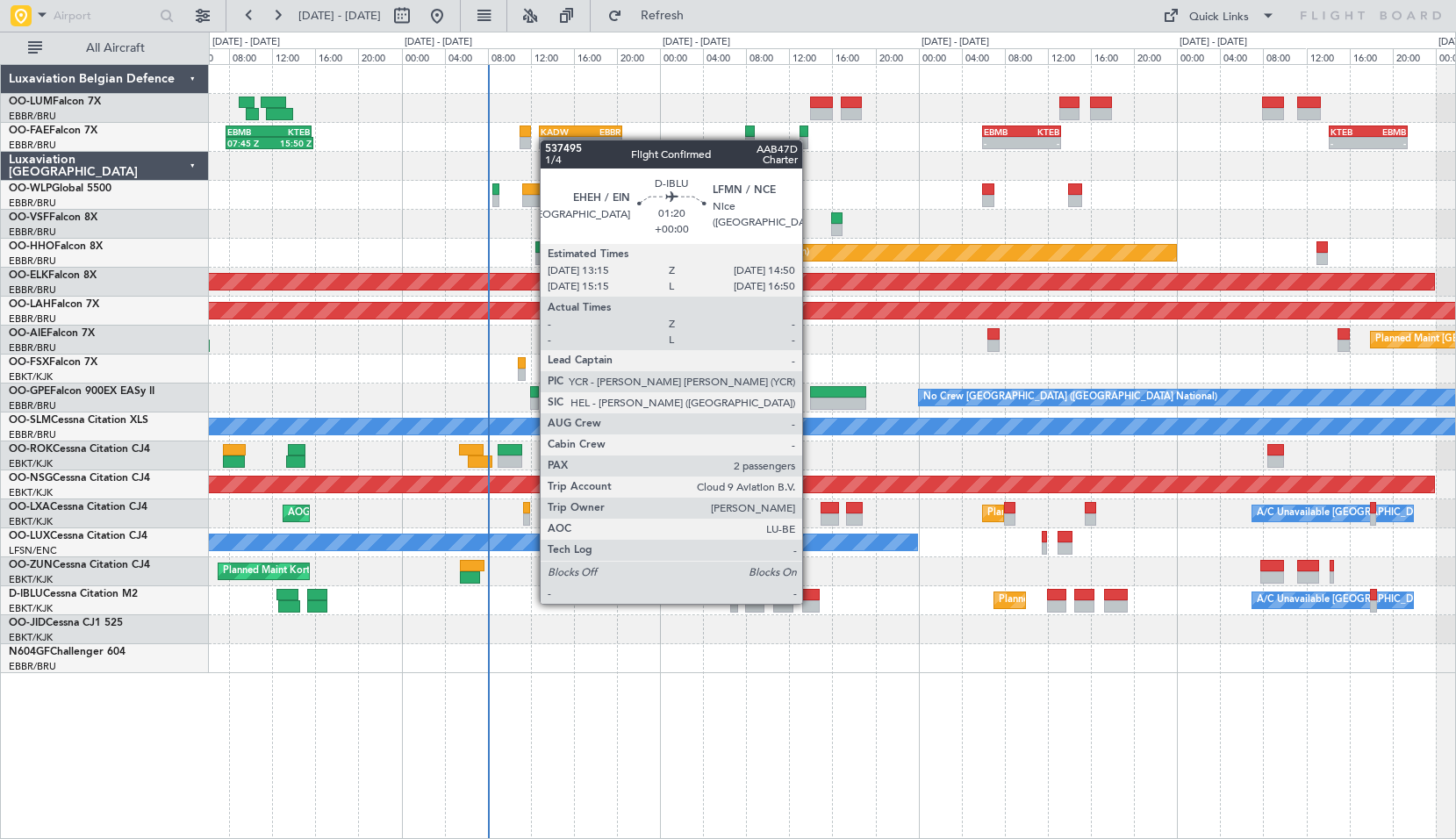
click at [810, 602] on div at bounding box center [811, 606] width 18 height 12
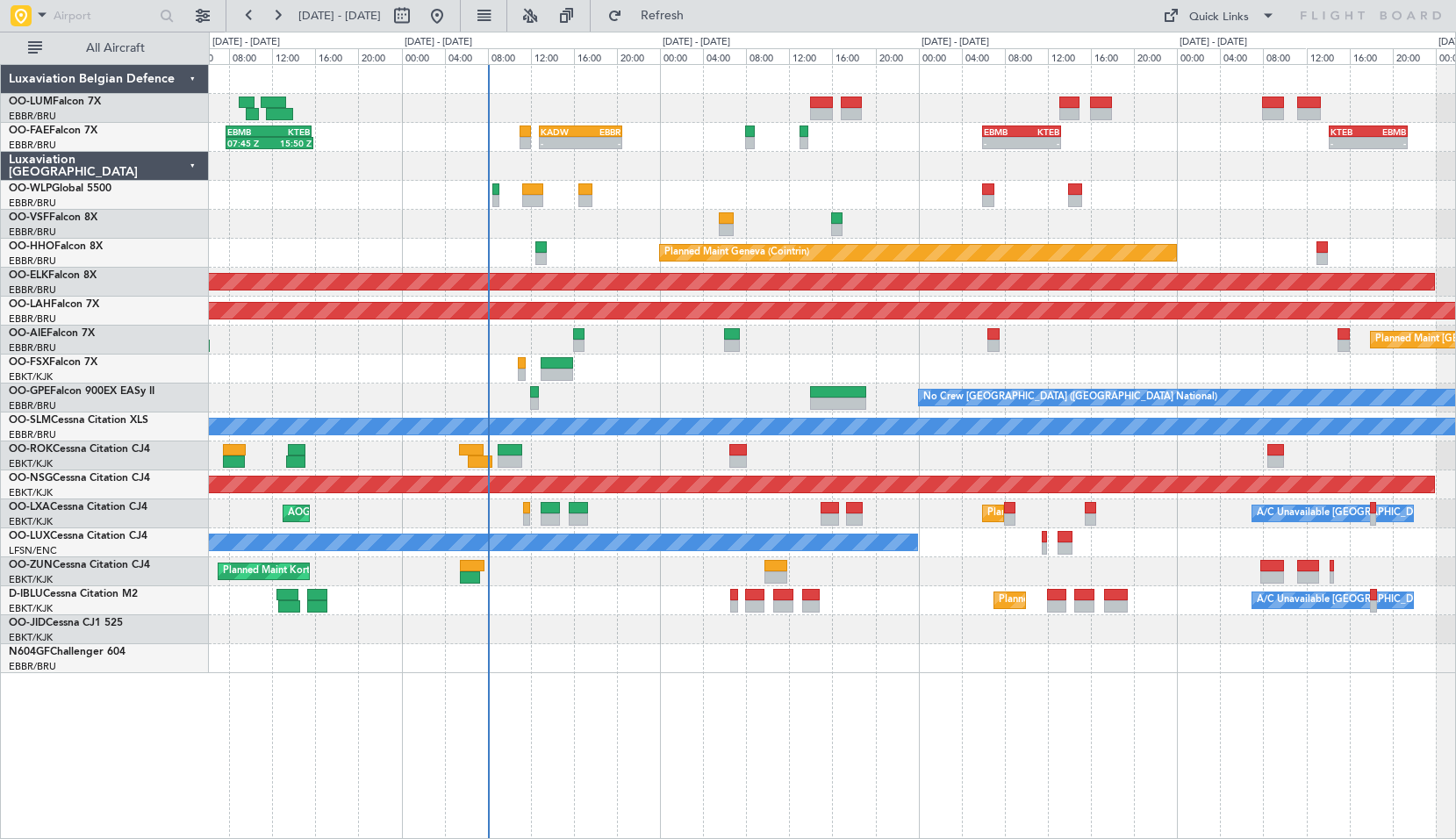
click at [839, 632] on div at bounding box center [831, 629] width 1247 height 29
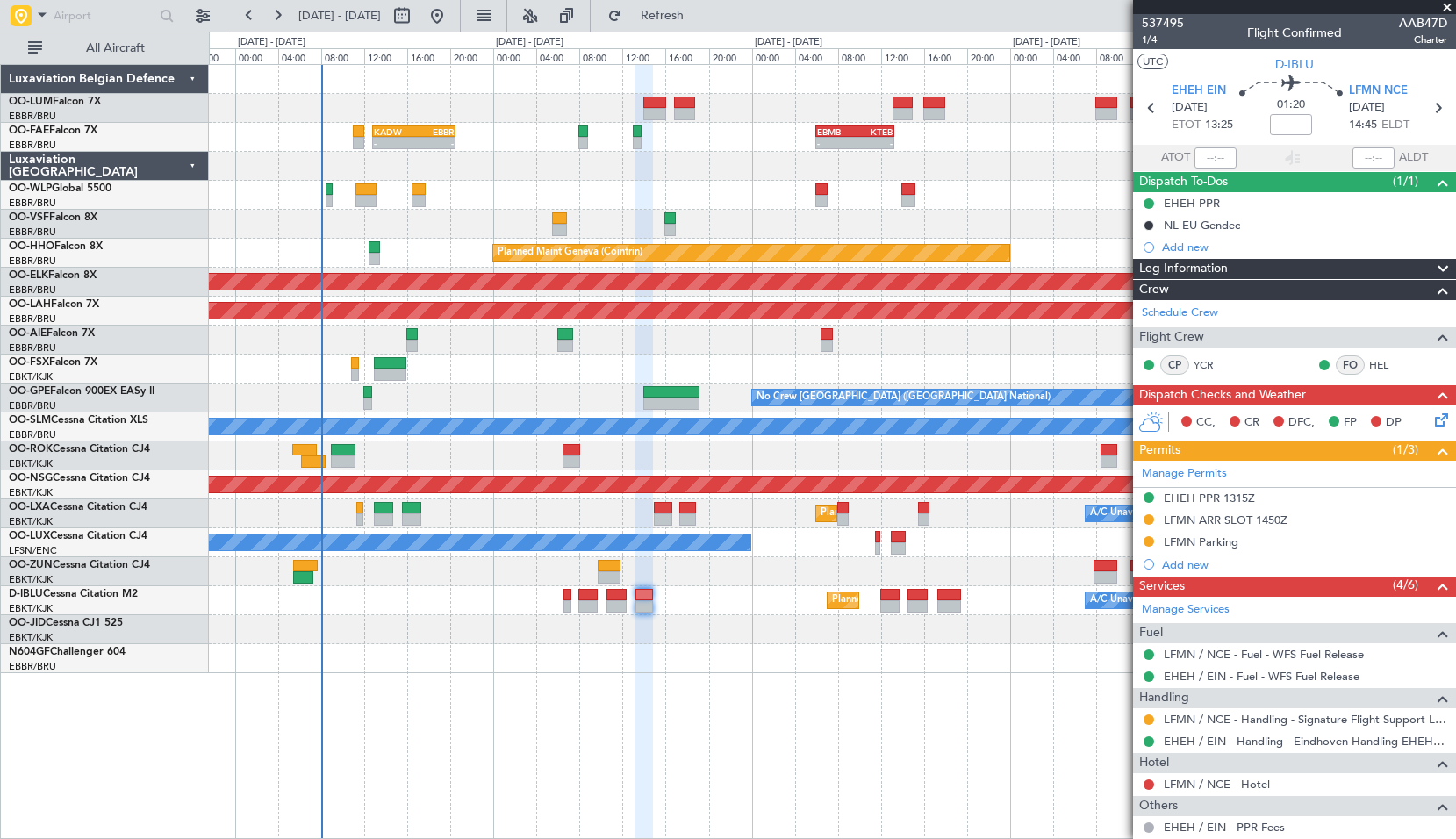
click at [843, 725] on div "- - KADW 12:50 Z EBBR 20:30 Z - - EBMB 06:00 Z KTEB 13:15 Z - - KTEB 14:10 Z EB…" at bounding box center [832, 452] width 1247 height 776
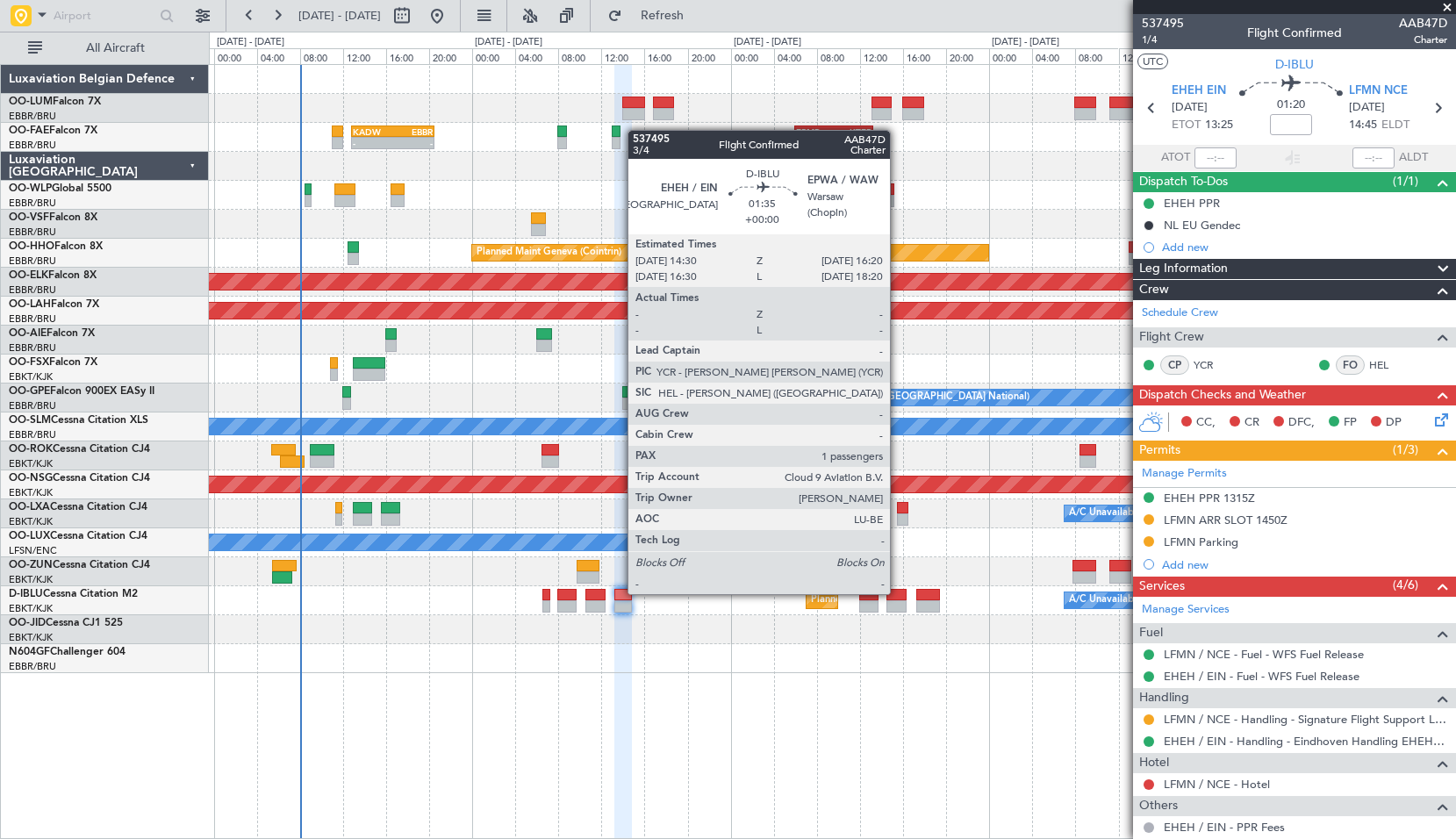
click at [897, 592] on div at bounding box center [897, 595] width 20 height 12
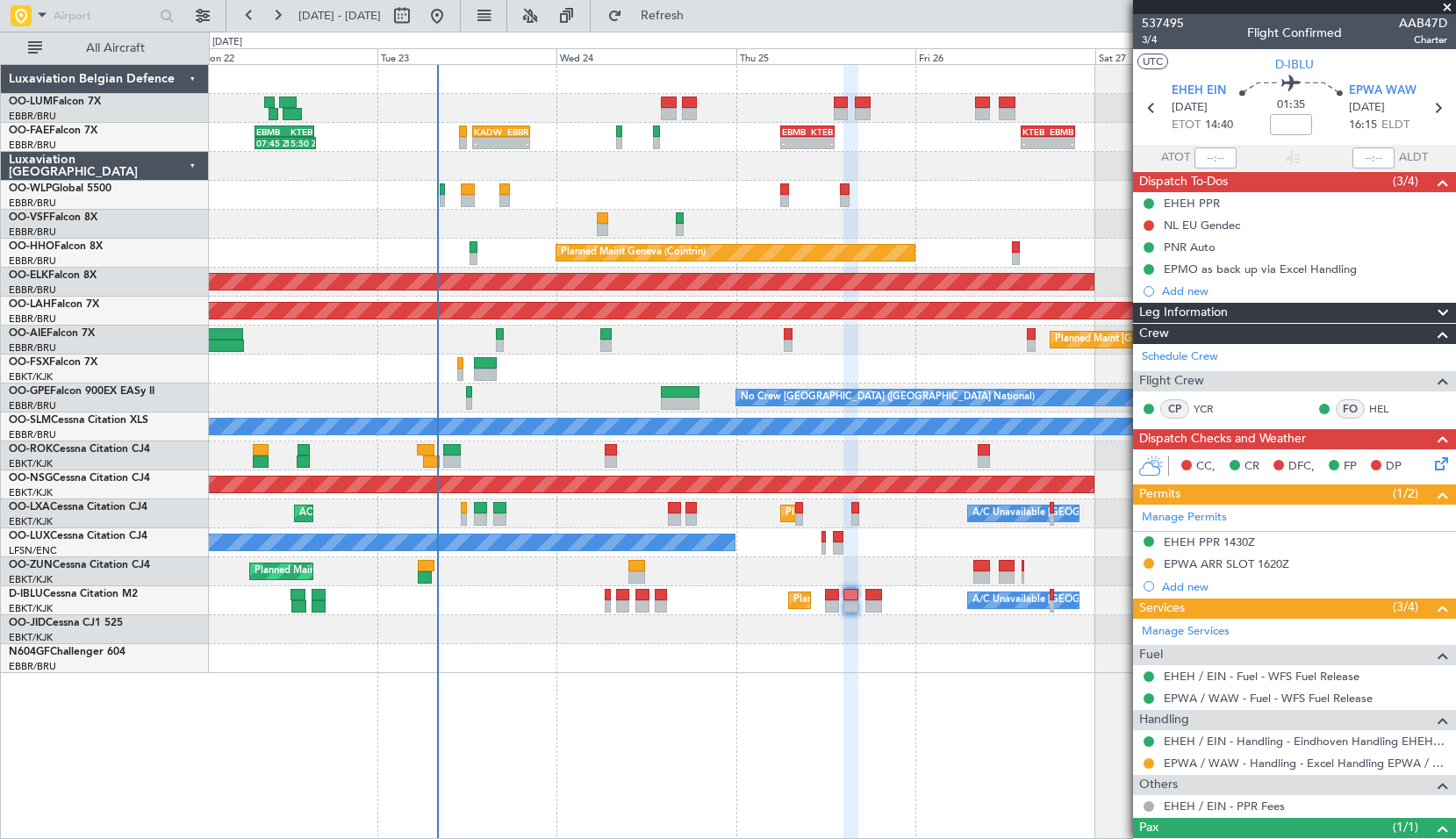
drag, startPoint x: 1182, startPoint y: 803, endPoint x: 937, endPoint y: 798, distance: 245.1
click at [937, 798] on fb-app "[DATE] - [DATE] Refresh Quick Links All Aircraft Owner [GEOGRAPHIC_DATA] - - KA…" at bounding box center [728, 426] width 1456 height 826
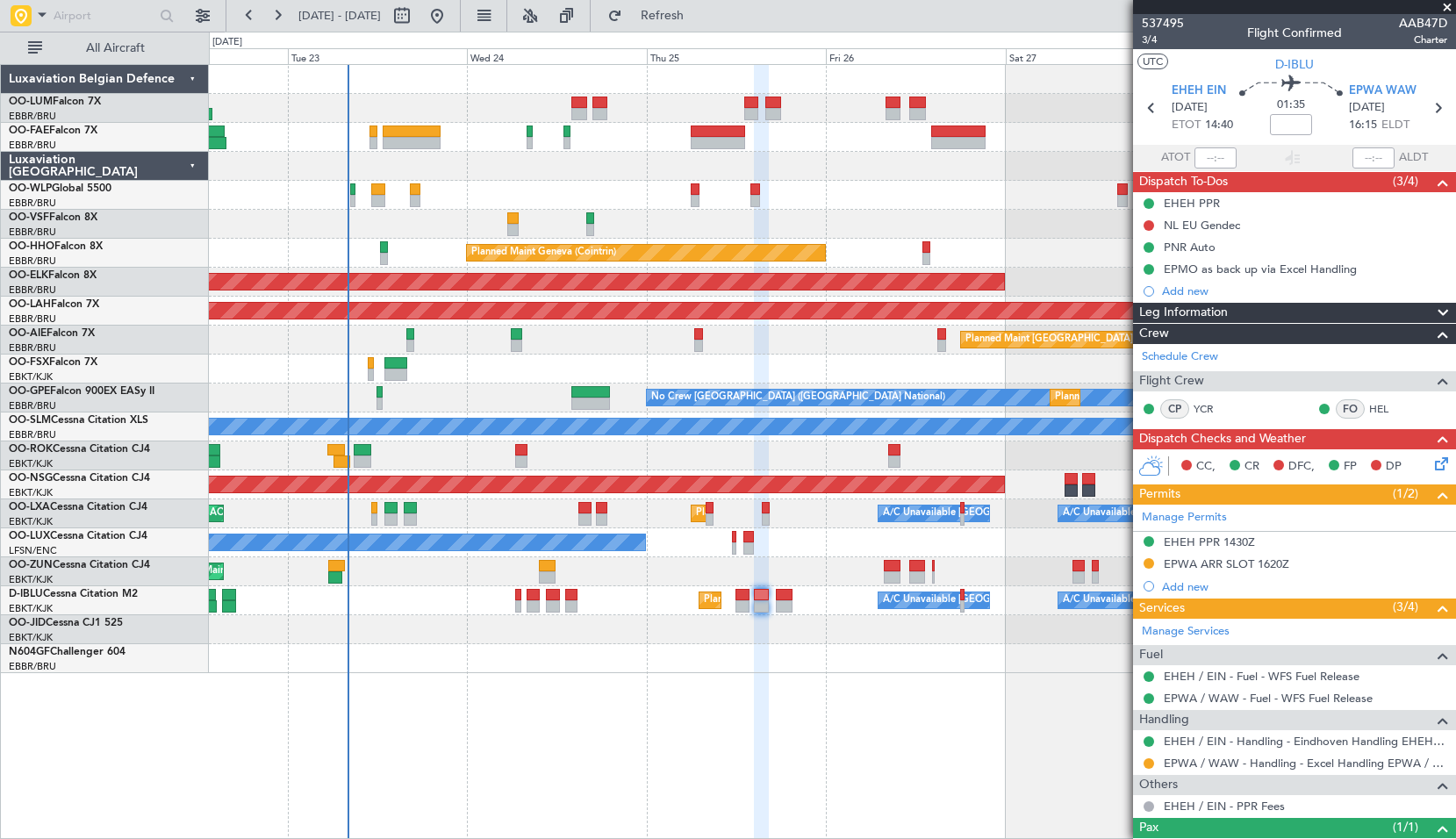
click at [876, 766] on div "Owner Melsbroek Air Base Owner [GEOGRAPHIC_DATA] Planned Maint [GEOGRAPHIC_DATA…" at bounding box center [832, 452] width 1247 height 776
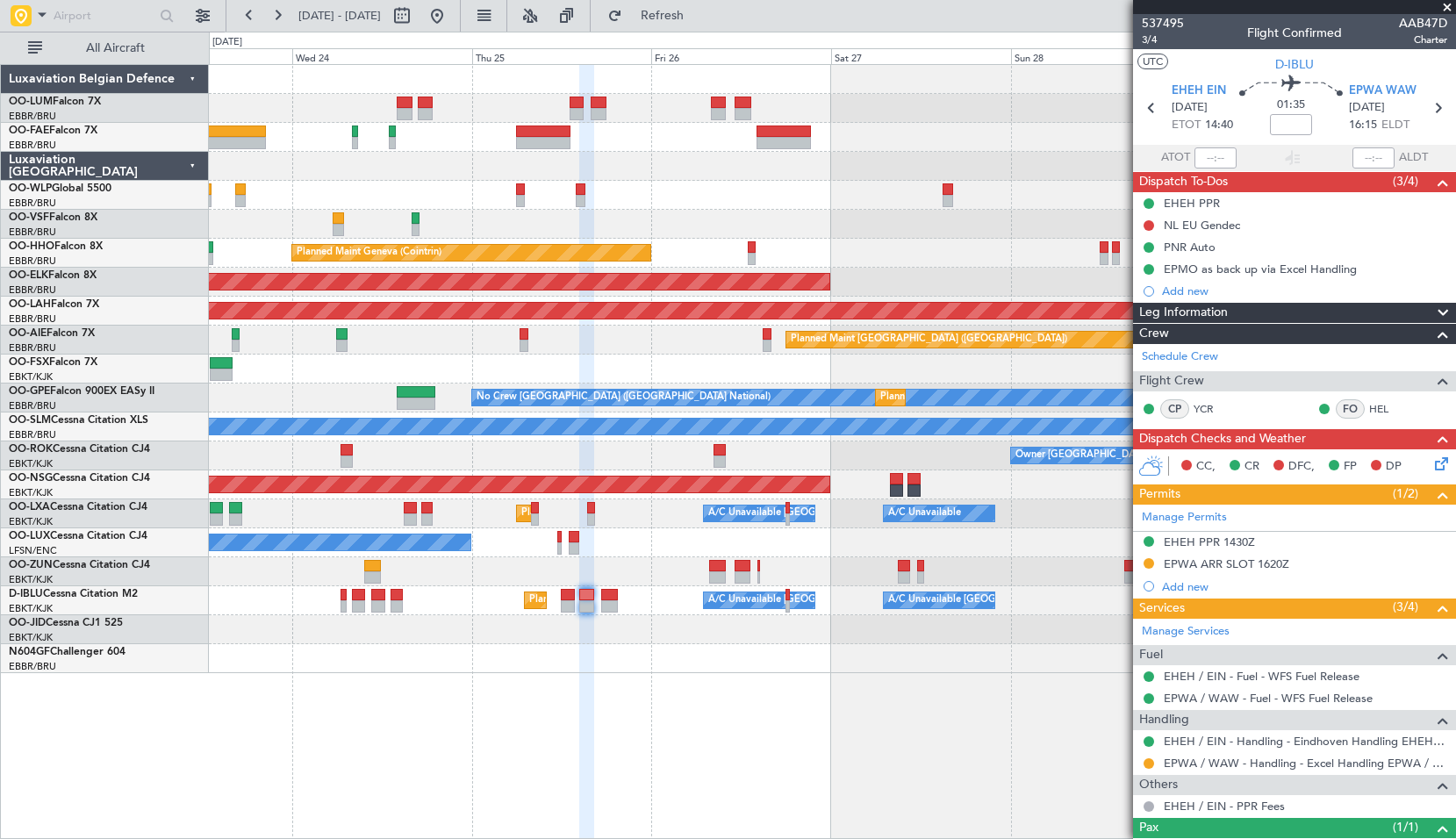
click at [745, 758] on div "Owner Melsbroek Air Base Owner [GEOGRAPHIC_DATA] Planned Maint Geneva ([GEOGRAP…" at bounding box center [832, 452] width 1247 height 776
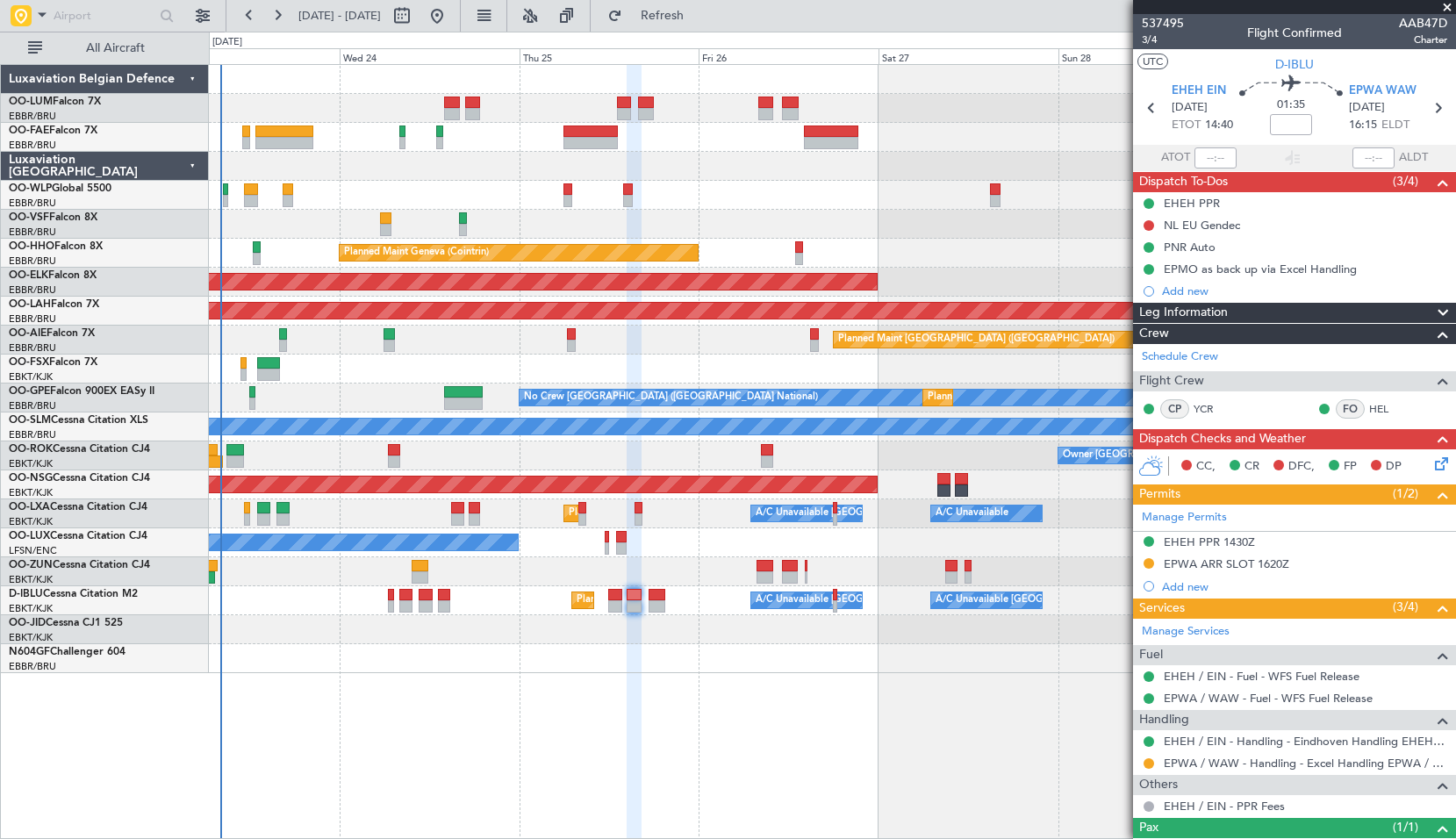
click at [766, 748] on div "Owner Melsbroek Air Base Owner [GEOGRAPHIC_DATA] Planned Maint [GEOGRAPHIC_DATA…" at bounding box center [832, 452] width 1247 height 776
click at [694, 753] on div "Owner Melsbroek Air Base Owner [GEOGRAPHIC_DATA] Planned Maint [GEOGRAPHIC_DATA…" at bounding box center [832, 452] width 1247 height 776
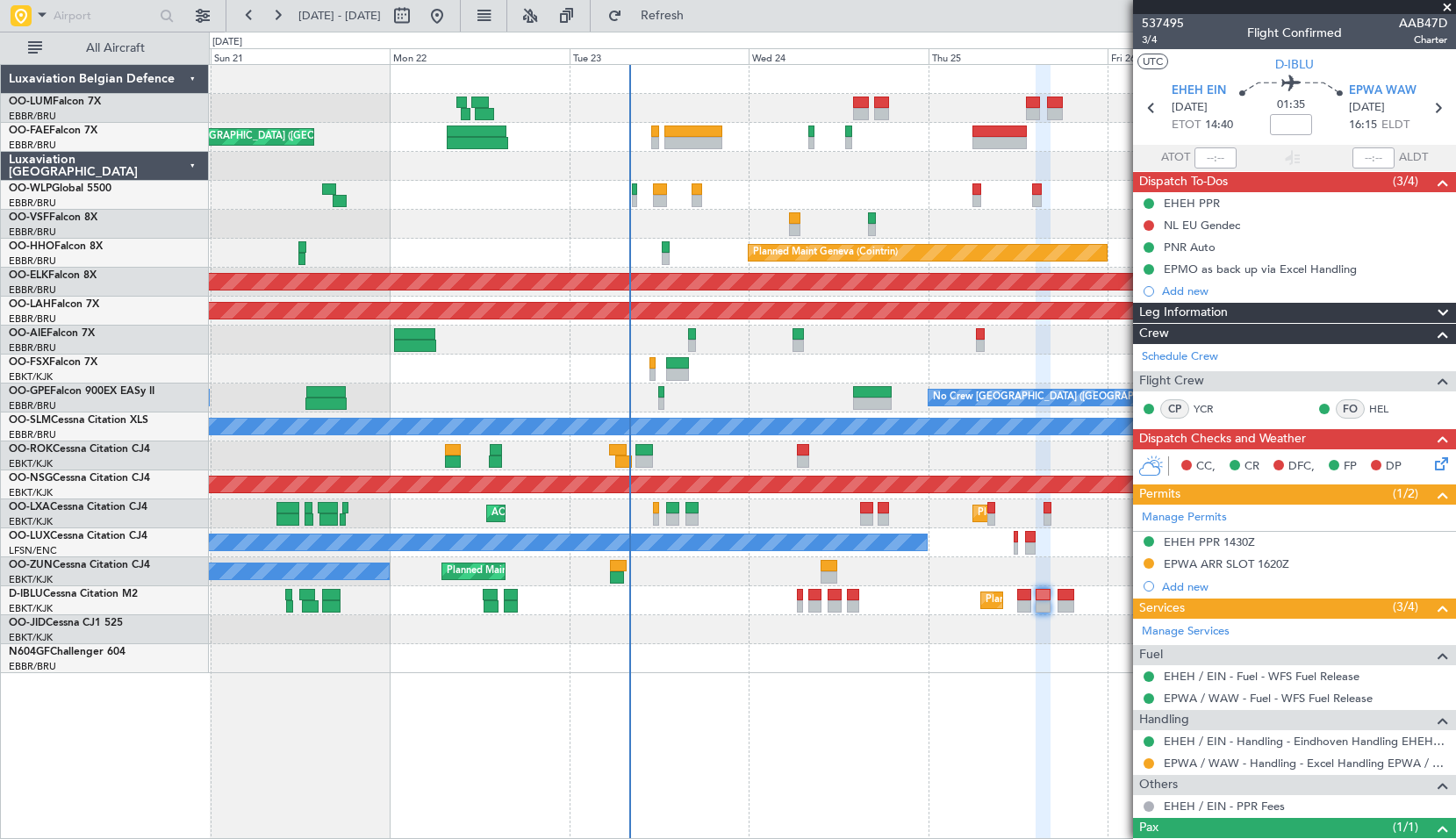
click at [931, 725] on div "Owner Melsbroek Air Base Planned Maint [GEOGRAPHIC_DATA] ([GEOGRAPHIC_DATA]) Pl…" at bounding box center [832, 452] width 1247 height 776
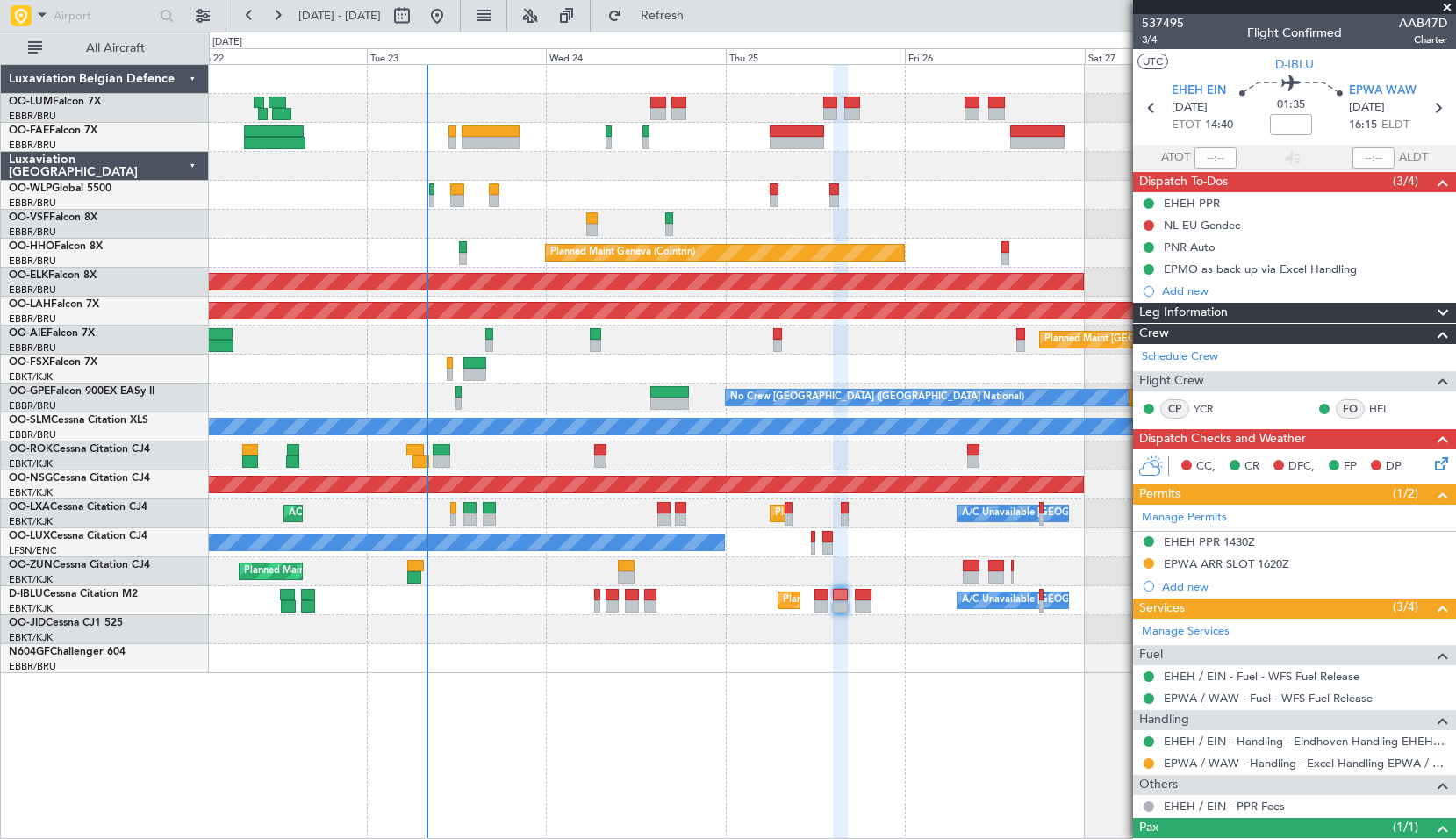
click at [696, 764] on div "Owner Melsbroek Air Base Planned Maint [GEOGRAPHIC_DATA] ([GEOGRAPHIC_DATA]) Ow…" at bounding box center [832, 452] width 1247 height 776
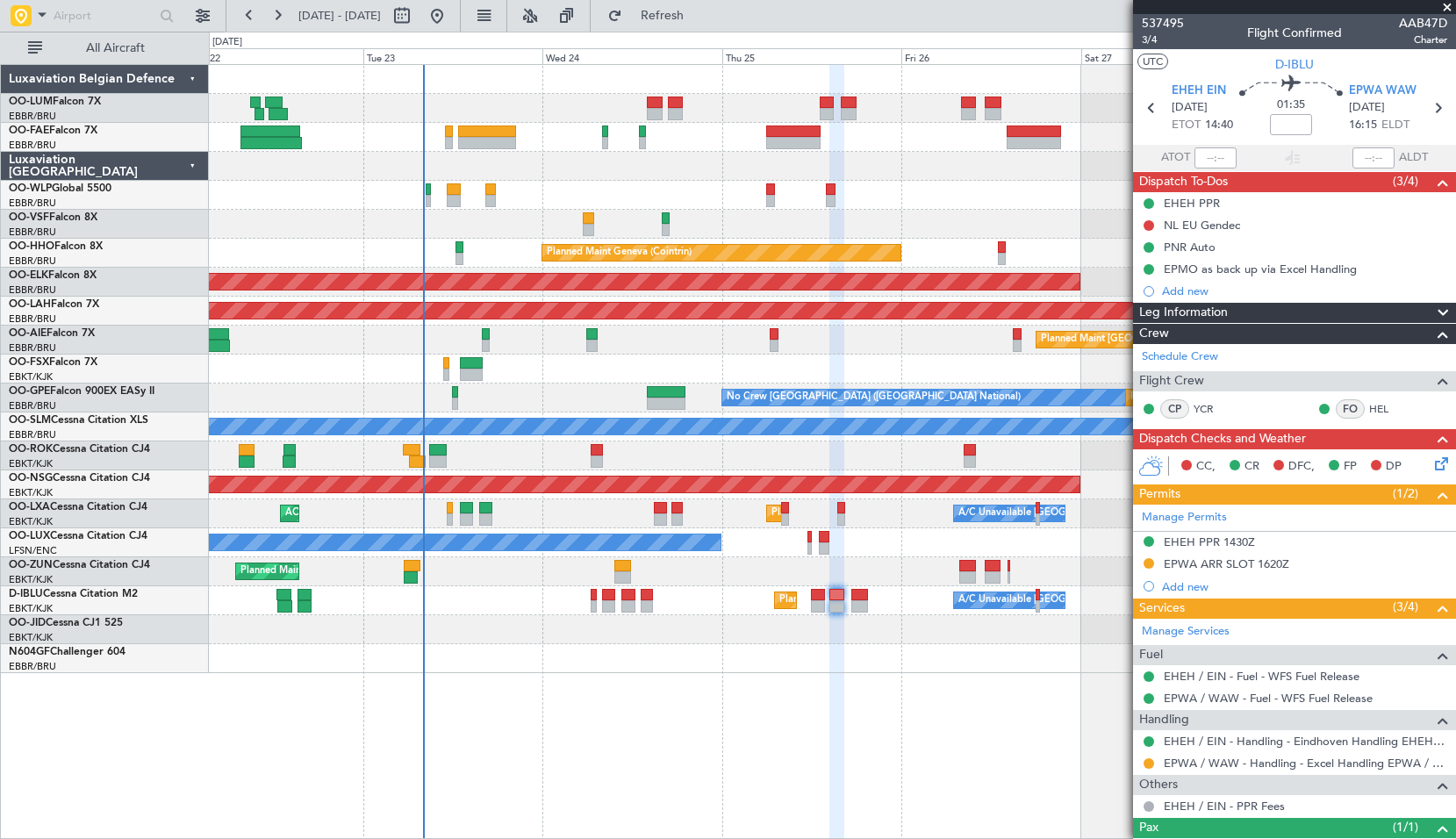
click at [1444, 10] on span at bounding box center [1447, 7] width 18 height 16
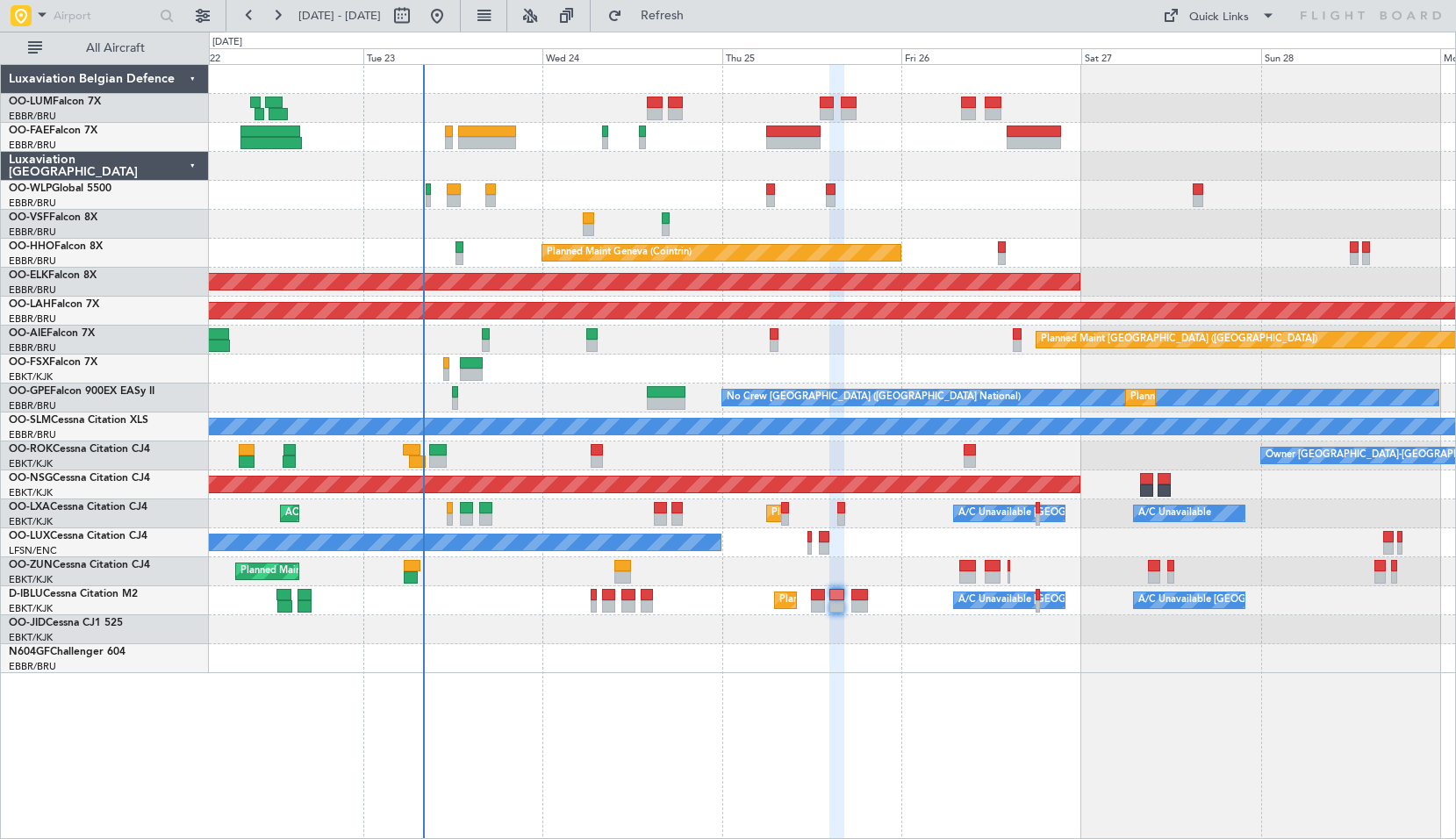
type input "0"
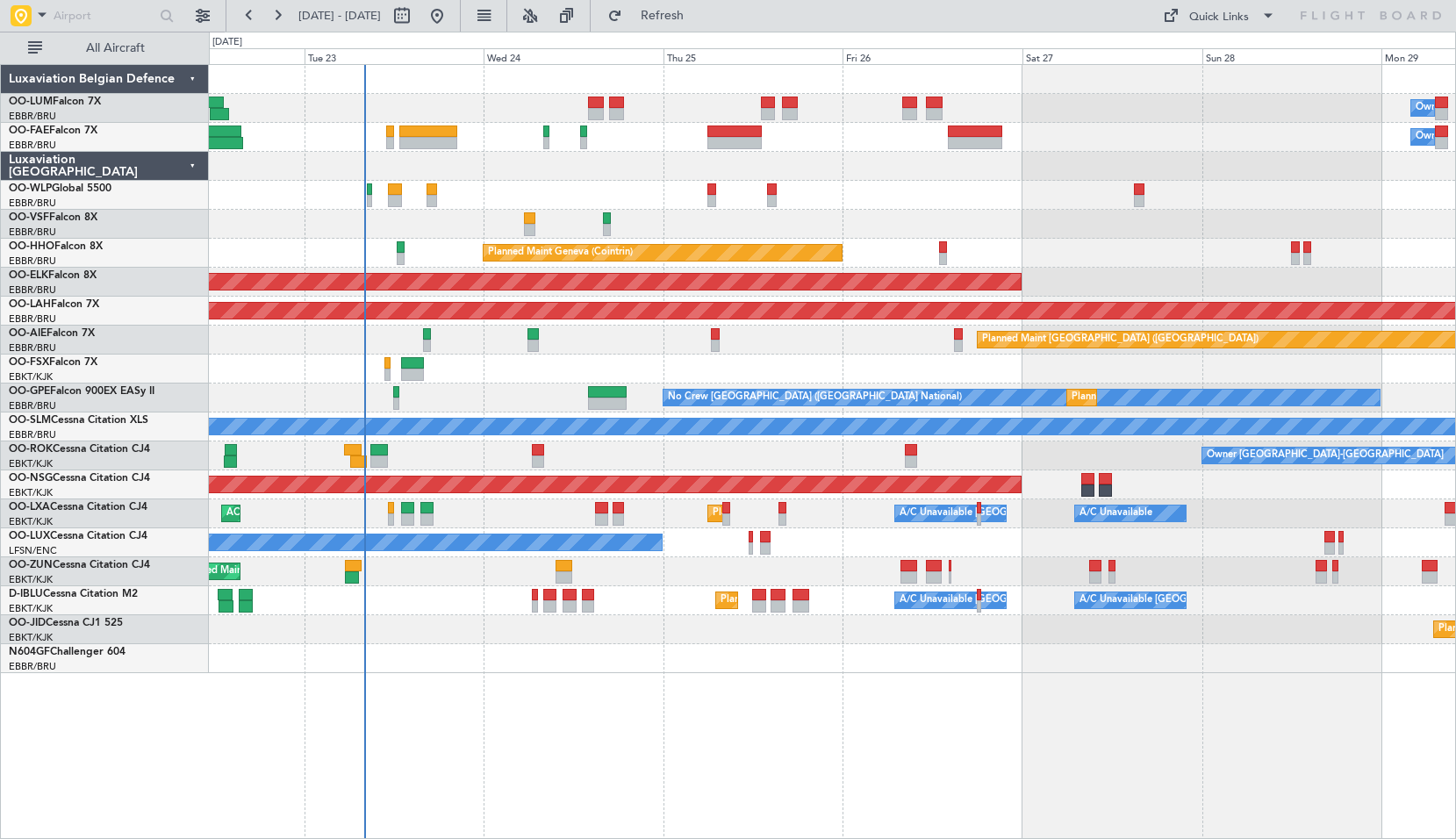
click at [1146, 730] on div "Owner Melsbroek Air Base Owner [GEOGRAPHIC_DATA] Planned Maint [GEOGRAPHIC_DATA…" at bounding box center [832, 452] width 1247 height 776
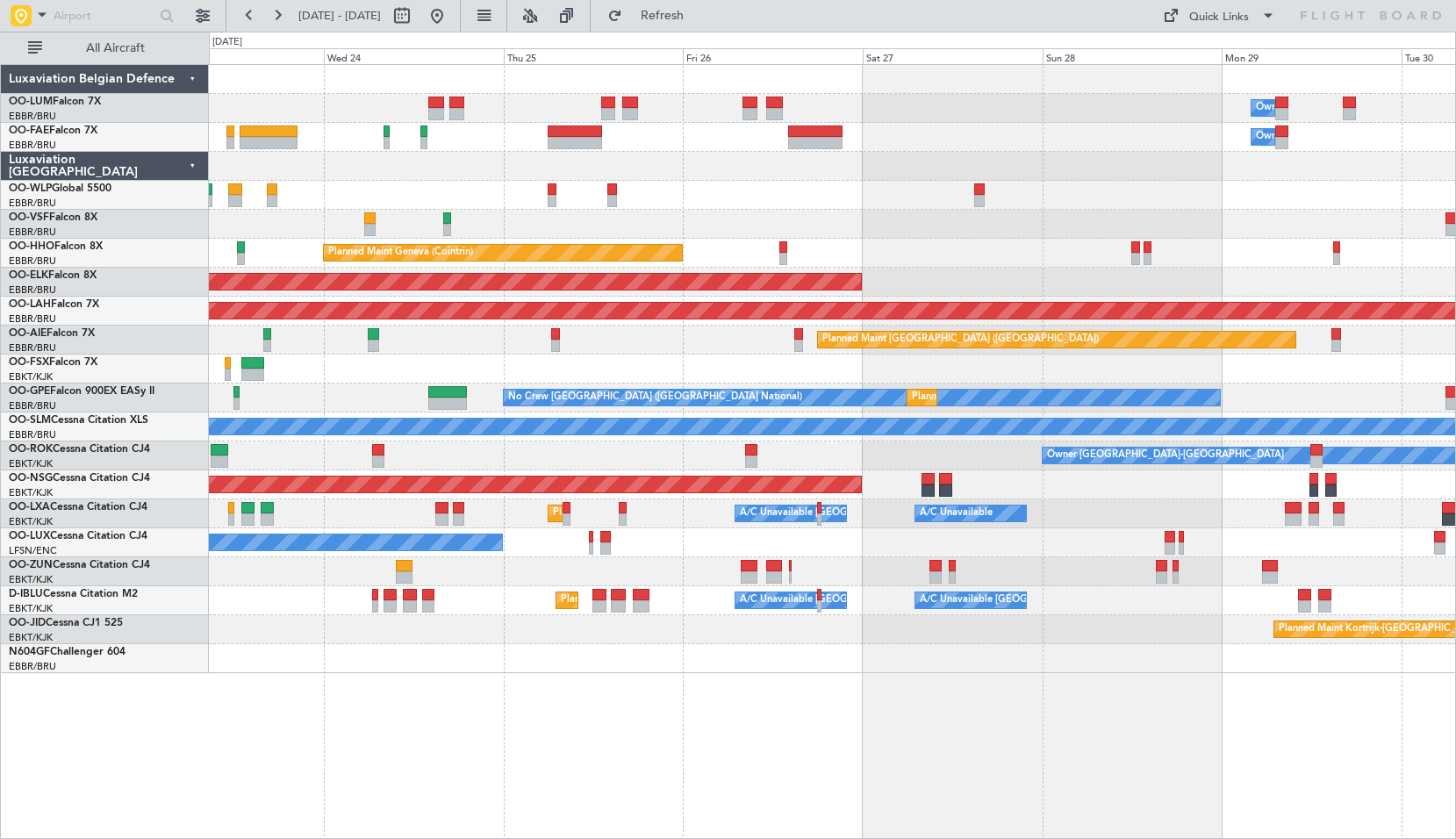
click at [1065, 694] on div "Owner Melsbroek Air Base Owner [GEOGRAPHIC_DATA] Planned Maint Geneva ([GEOGRAP…" at bounding box center [832, 452] width 1247 height 776
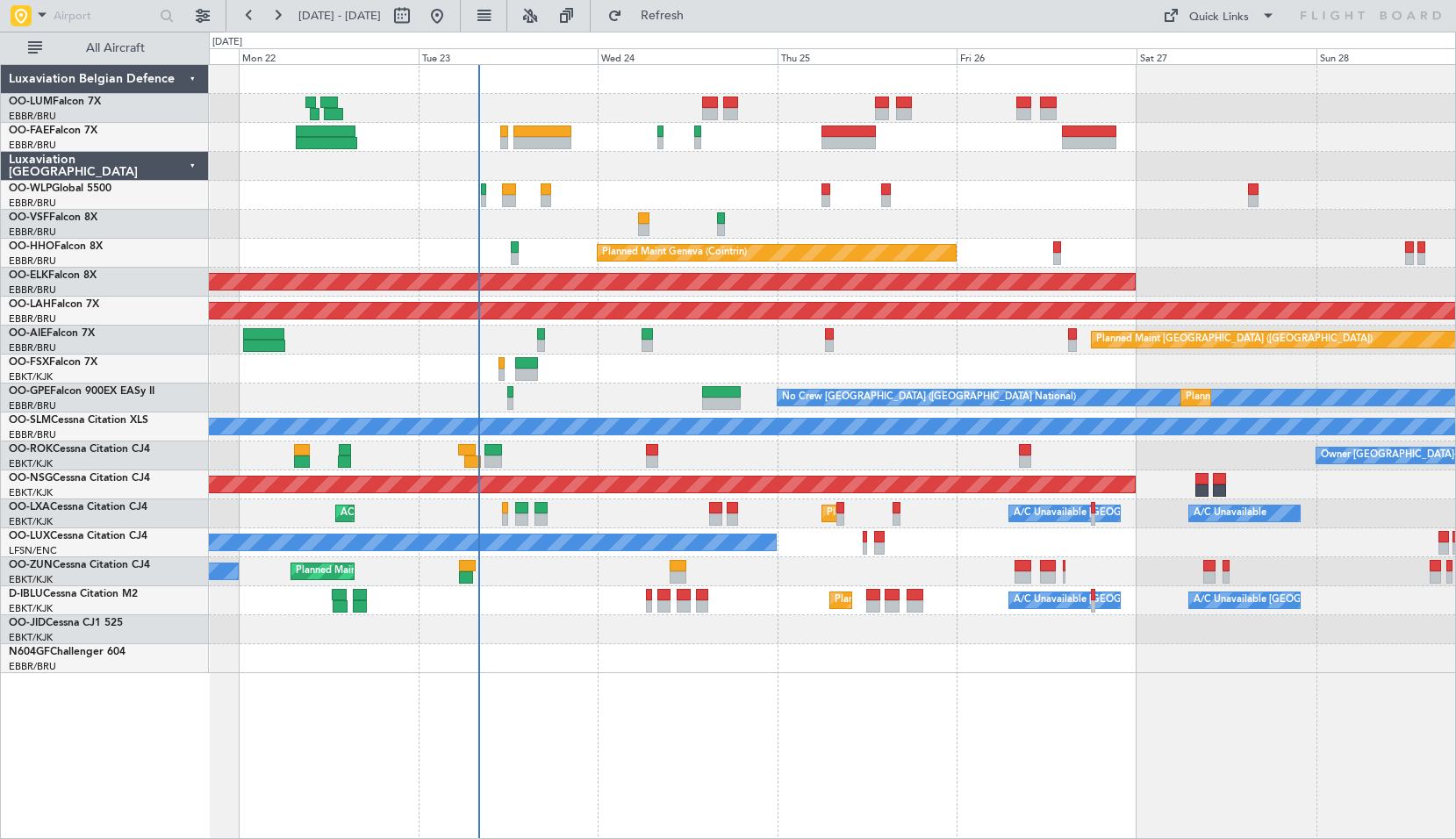
click at [751, 714] on div "Owner Melsbroek Air Base Planned Maint [GEOGRAPHIC_DATA] ([GEOGRAPHIC_DATA]) Ow…" at bounding box center [832, 452] width 1247 height 776
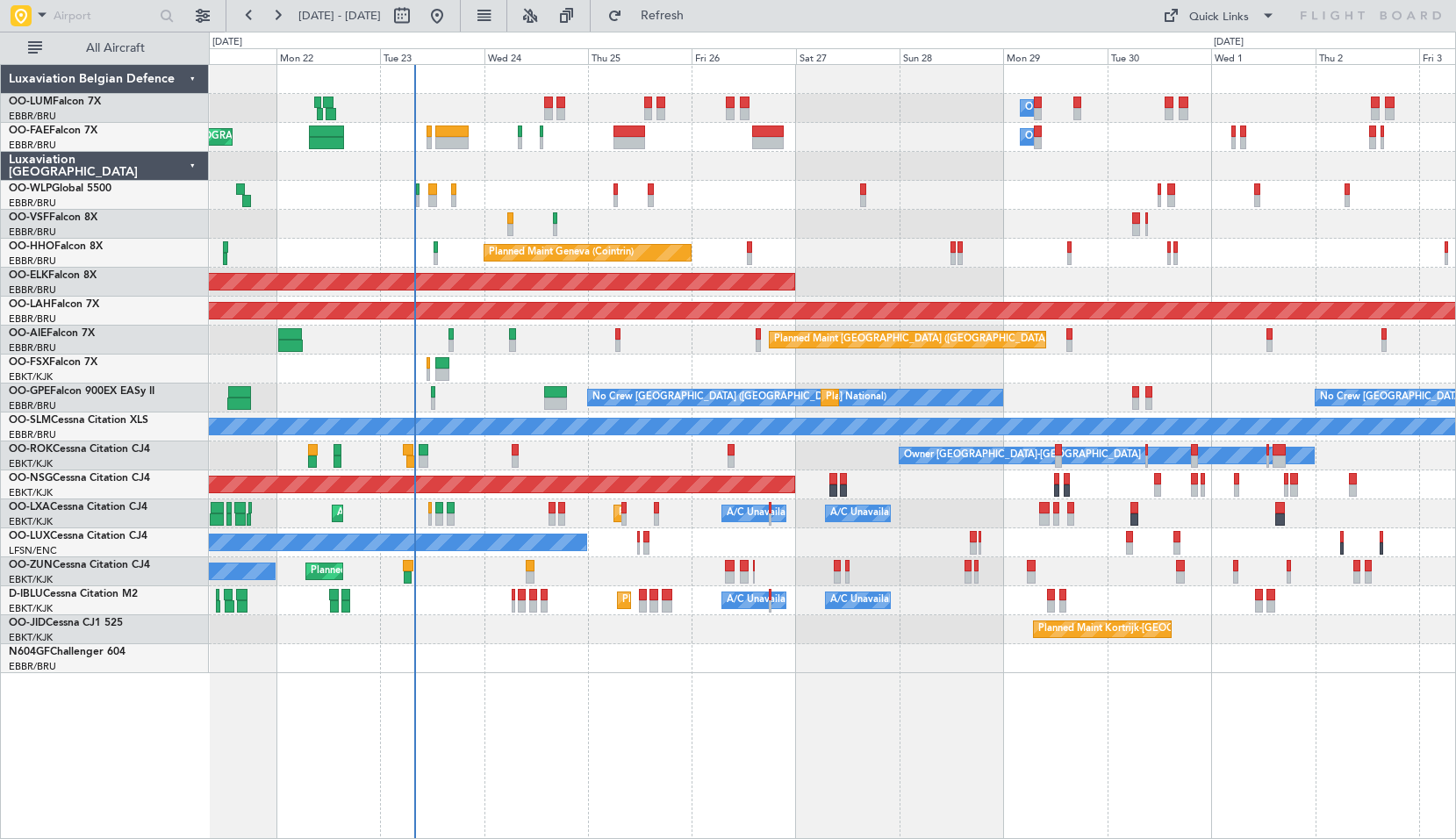
click at [860, 698] on div "Owner Melsbroek Air Base Planned Maint [GEOGRAPHIC_DATA] ([GEOGRAPHIC_DATA]) Pl…" at bounding box center [832, 452] width 1247 height 776
click at [695, 27] on button "Refresh" at bounding box center [652, 16] width 105 height 28
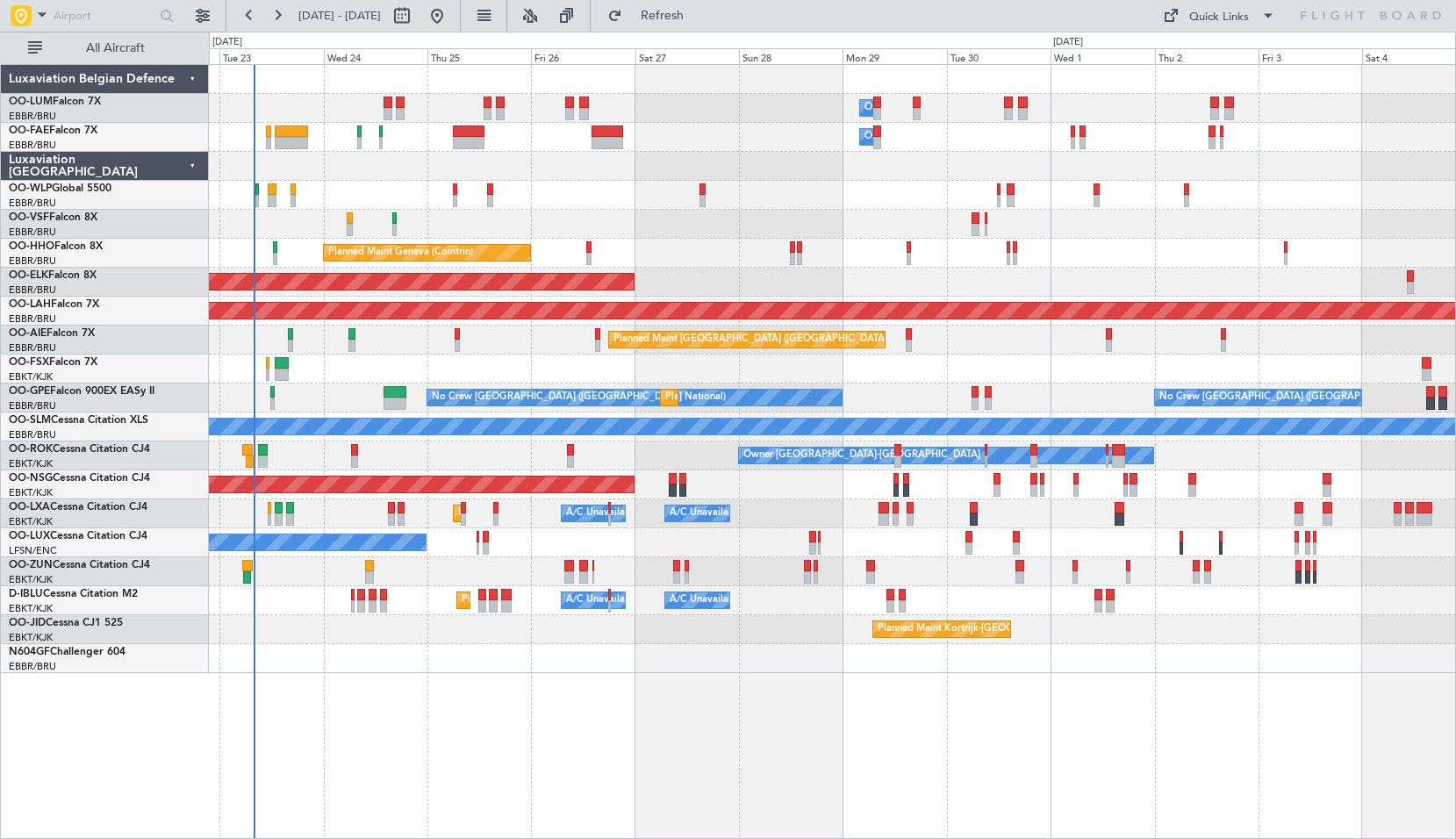
click at [982, 791] on div "Owner Melsbroek Air Base Owner [GEOGRAPHIC_DATA] Planned Maint [GEOGRAPHIC_DATA…" at bounding box center [832, 452] width 1247 height 776
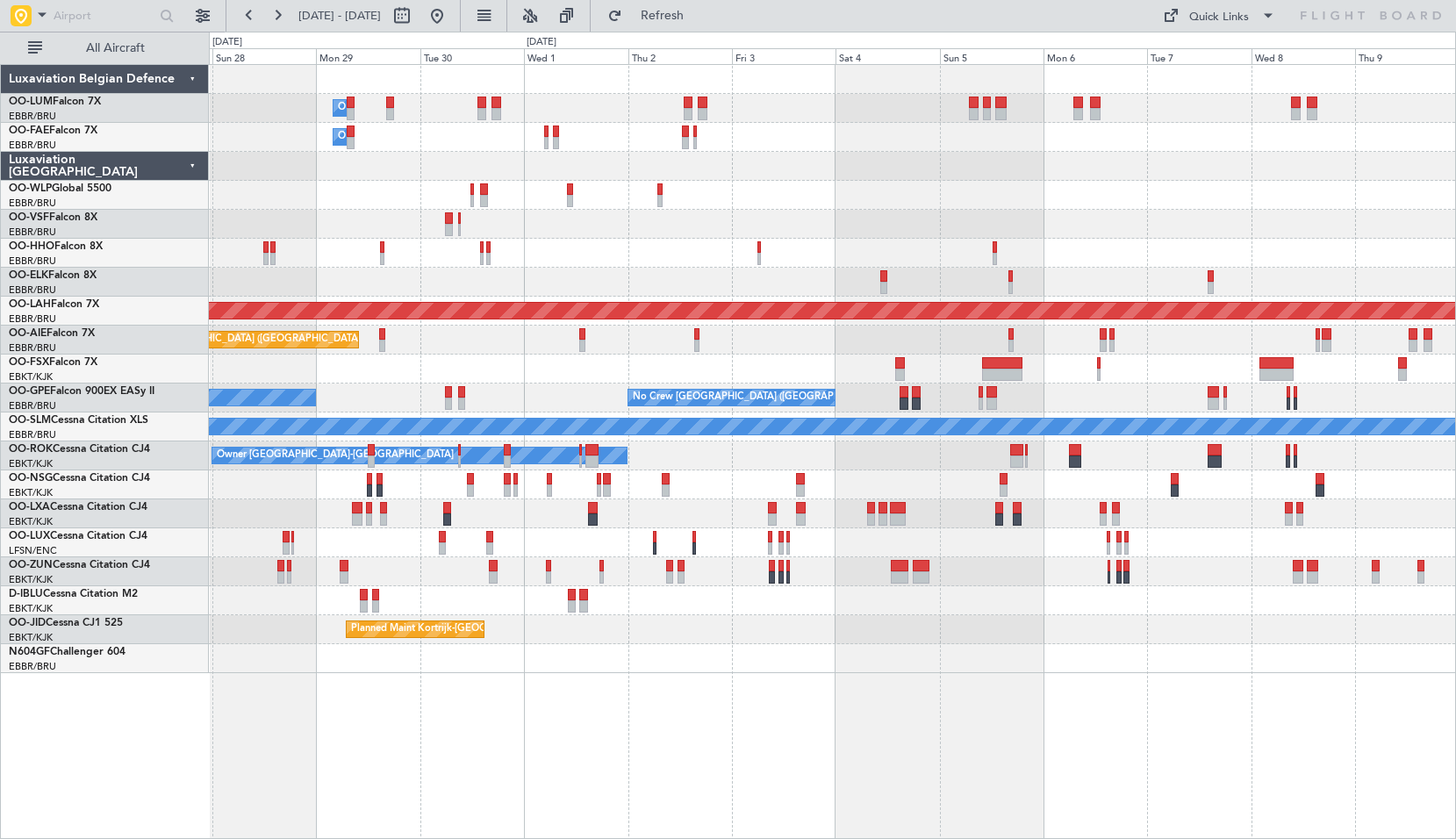
click at [1115, 380] on div "Owner Melsbroek Air Base Owner [GEOGRAPHIC_DATA] Owner [GEOGRAPHIC_DATA] Planne…" at bounding box center [831, 369] width 1247 height 608
click at [452, 23] on button at bounding box center [437, 16] width 28 height 28
